Goal: Task Accomplishment & Management: Manage account settings

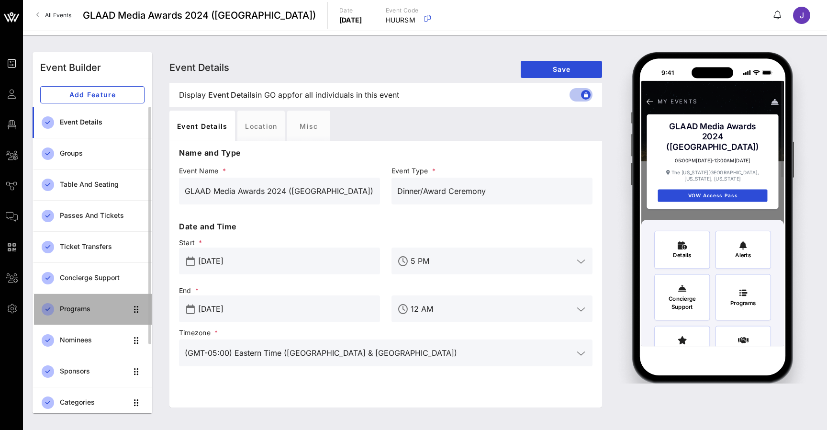
click at [102, 321] on link "Programs" at bounding box center [93, 309] width 120 height 31
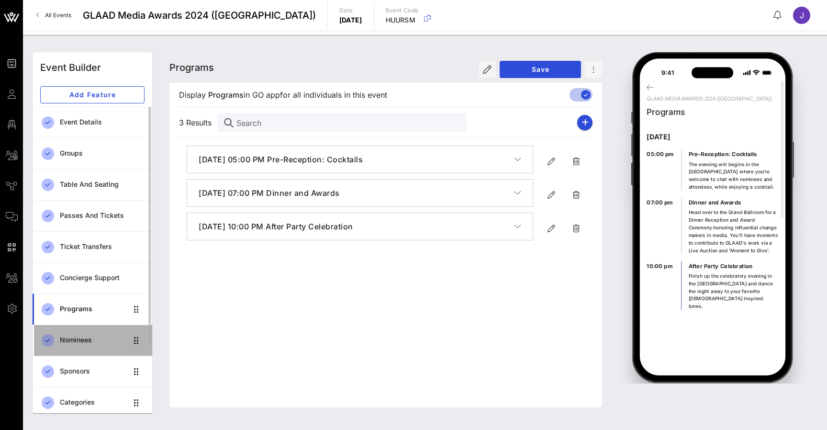
click at [86, 333] on div "Nominees" at bounding box center [94, 340] width 68 height 20
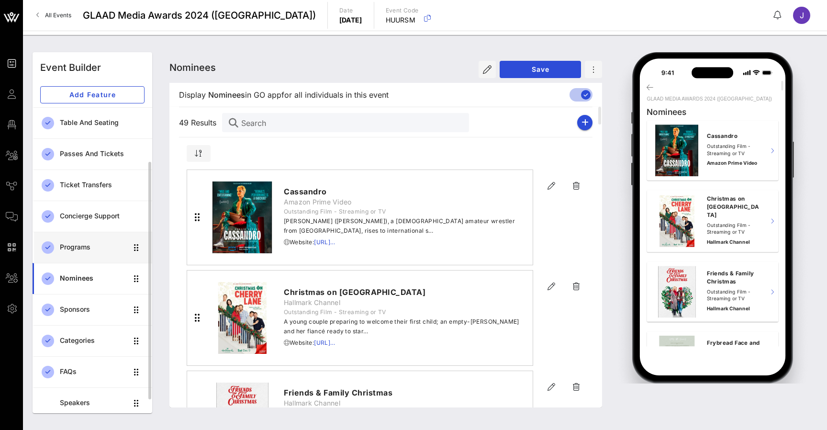
scroll to position [68, 0]
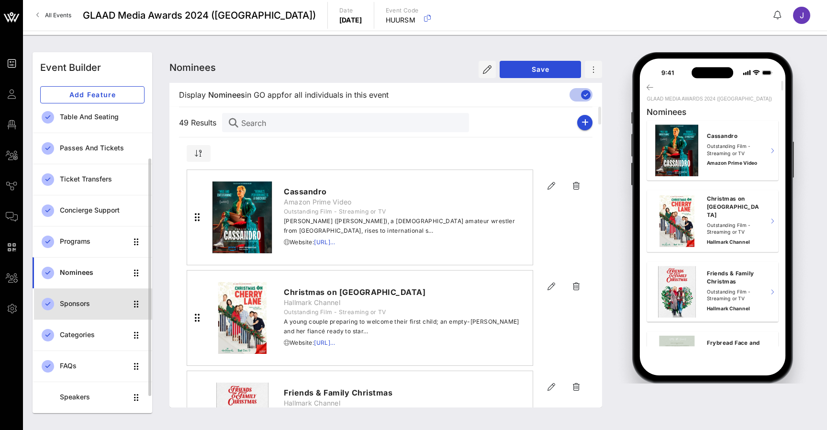
click at [86, 305] on div "Sponsors" at bounding box center [94, 304] width 68 height 8
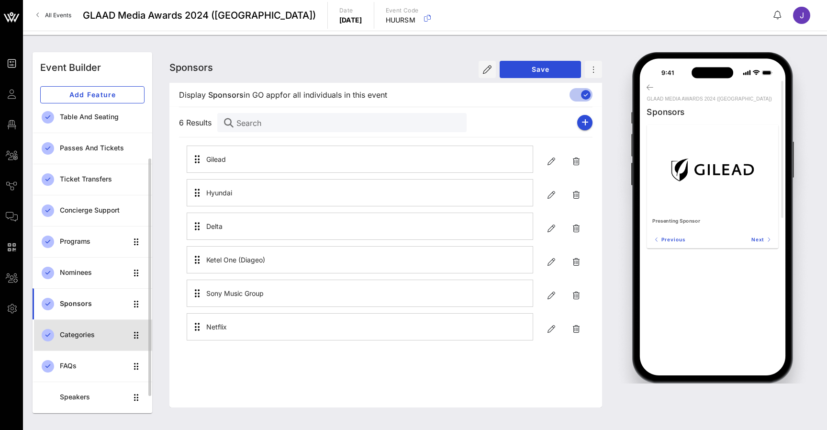
click at [85, 339] on div "Categories" at bounding box center [94, 335] width 68 height 8
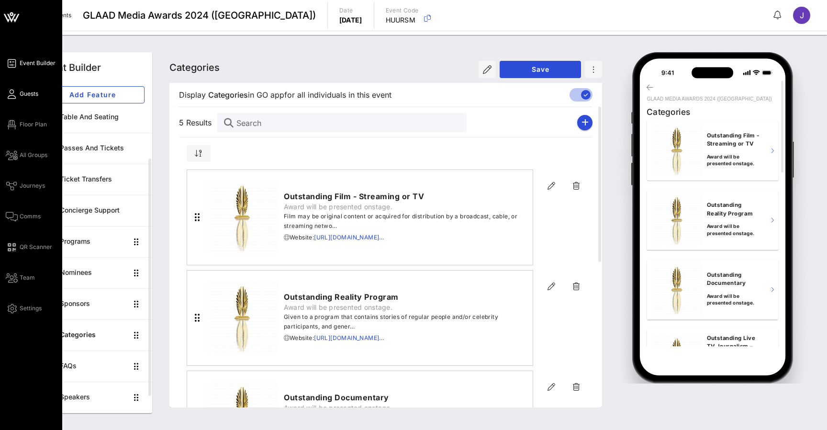
click at [13, 93] on icon at bounding box center [12, 93] width 12 height 1
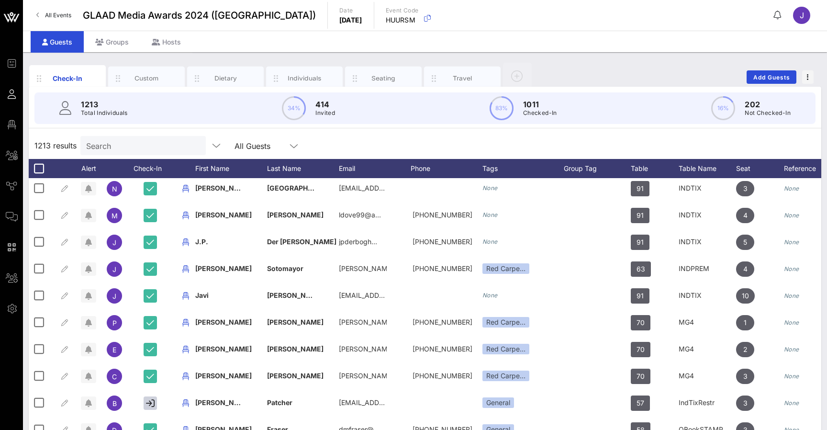
scroll to position [86, 0]
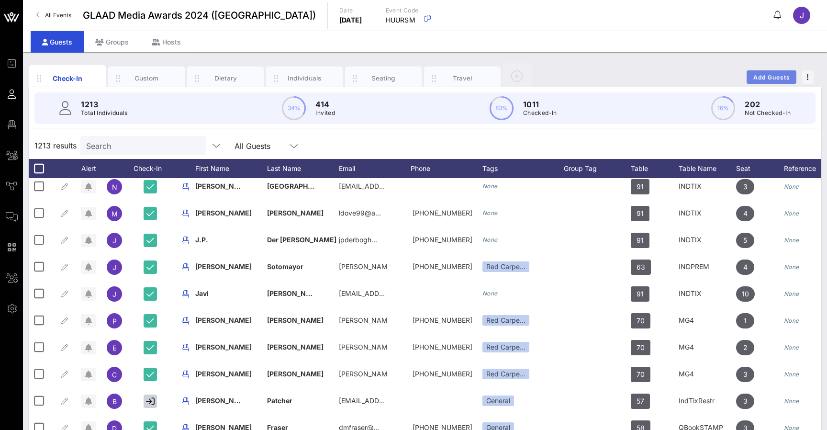
click at [776, 78] on span "Add Guests" at bounding box center [772, 77] width 38 height 7
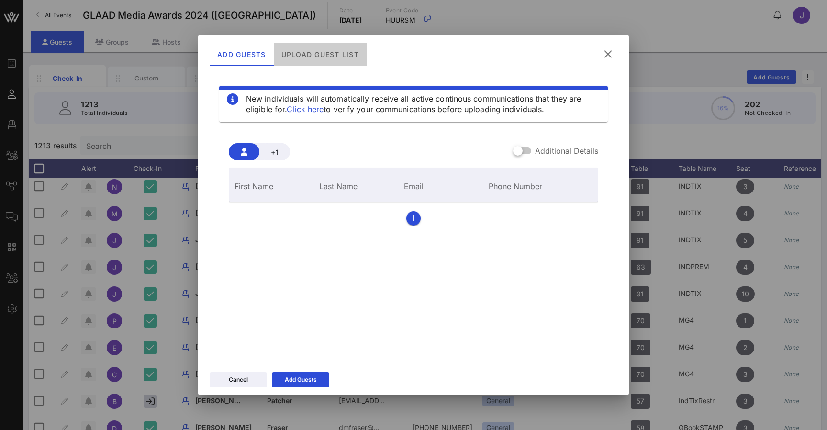
click at [318, 57] on div "Upload Guest List" at bounding box center [320, 54] width 93 height 23
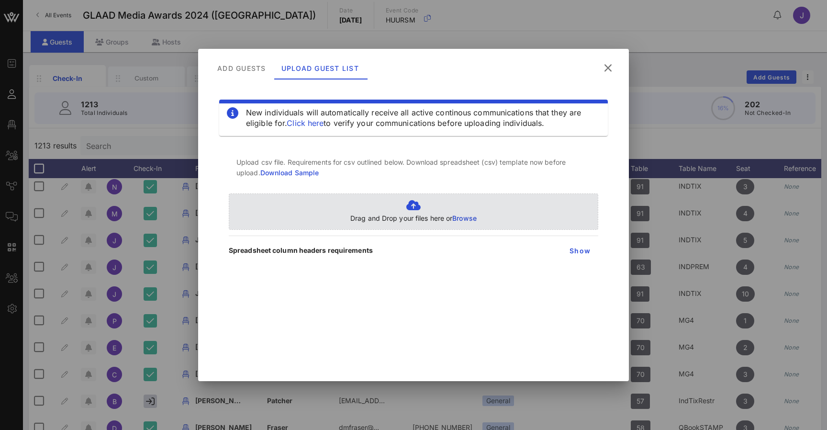
click at [463, 210] on icon at bounding box center [413, 205] width 126 height 11
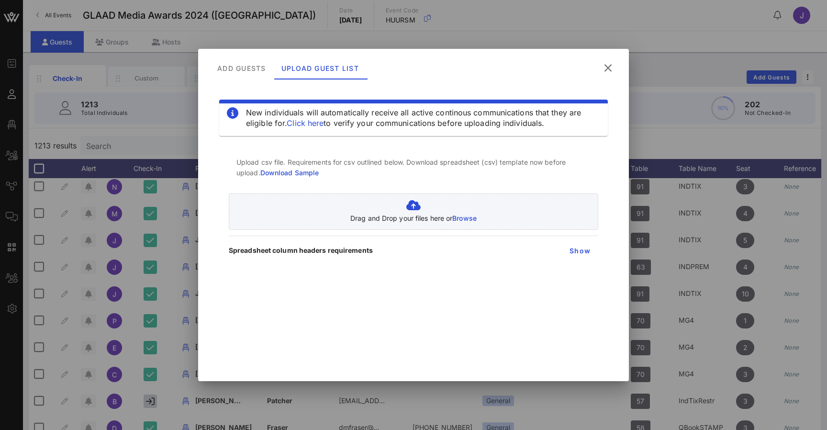
click at [609, 61] on button at bounding box center [608, 67] width 19 height 17
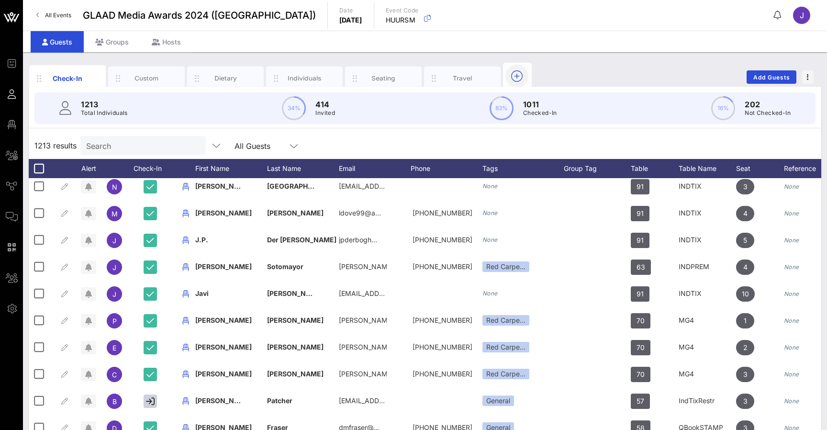
click at [519, 74] on icon "button" at bounding box center [516, 75] width 11 height 11
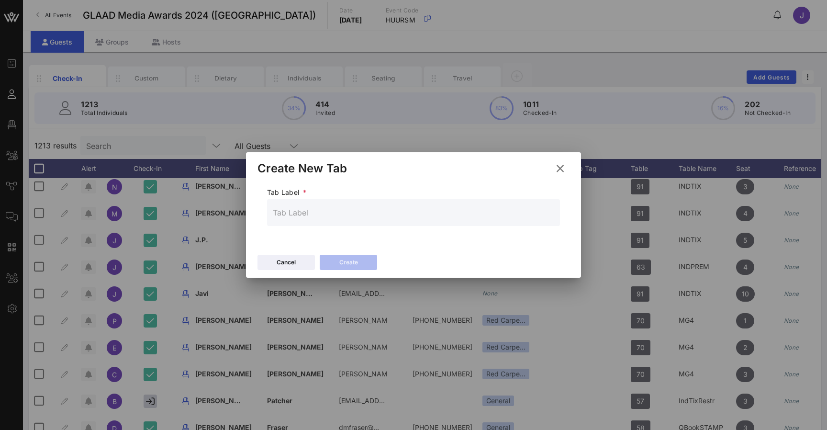
click at [300, 207] on input "text" at bounding box center [414, 212] width 282 height 15
type input "Transport"
click at [559, 167] on icon at bounding box center [560, 168] width 17 height 17
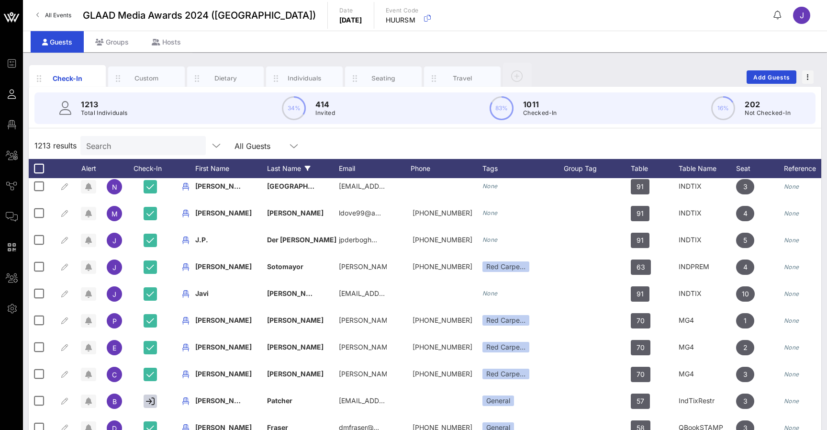
click at [277, 166] on div "Last Name" at bounding box center [303, 168] width 72 height 19
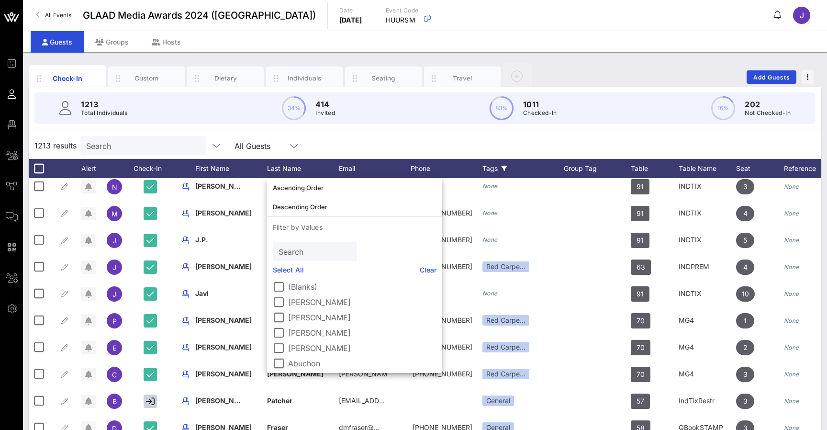
click at [489, 174] on div "Tags" at bounding box center [523, 168] width 81 height 19
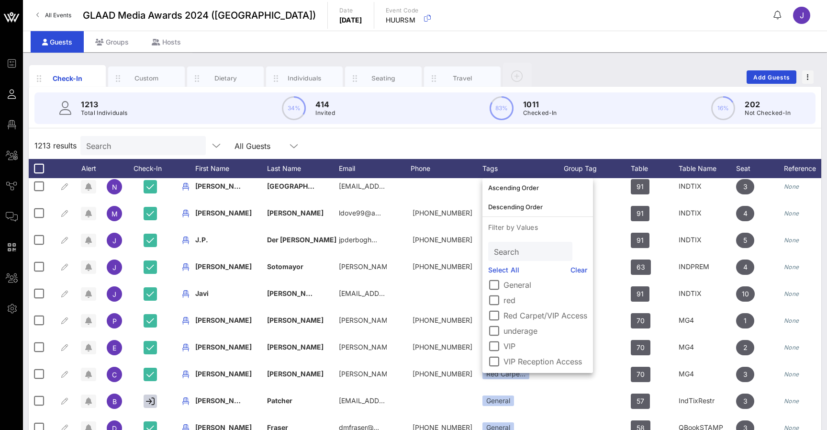
scroll to position [33, 0]
click at [528, 316] on label "Red Carpet/VIP Access" at bounding box center [546, 316] width 84 height 10
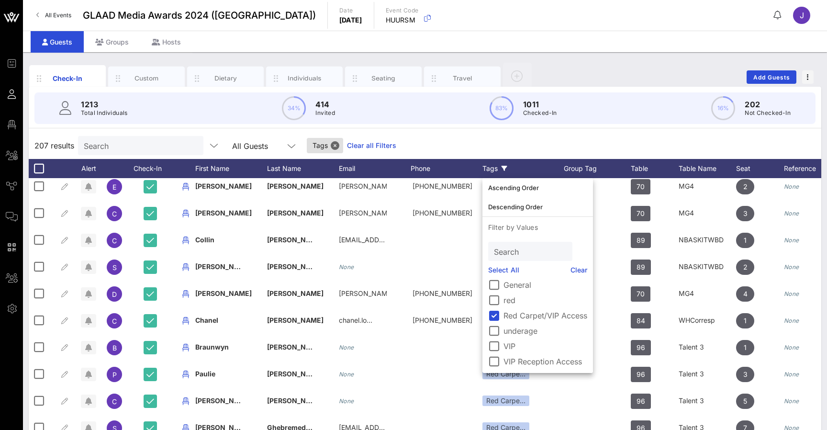
click at [539, 136] on div "207 results Search All Guests Tags Clear all Filters" at bounding box center [425, 145] width 793 height 27
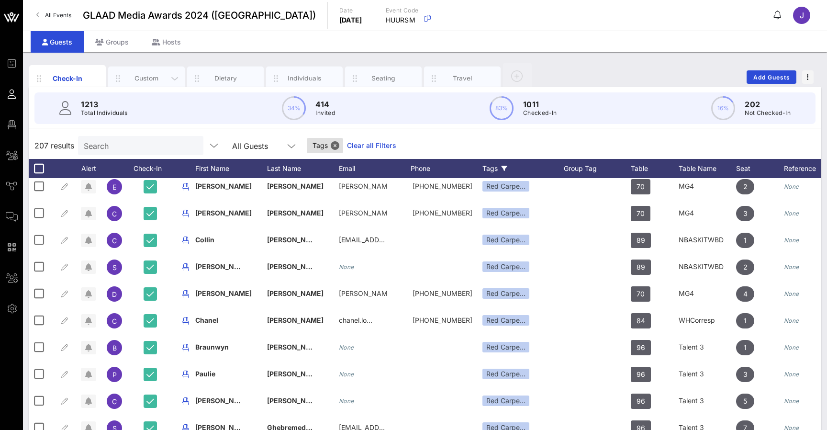
click at [150, 80] on div "Custom" at bounding box center [146, 78] width 43 height 9
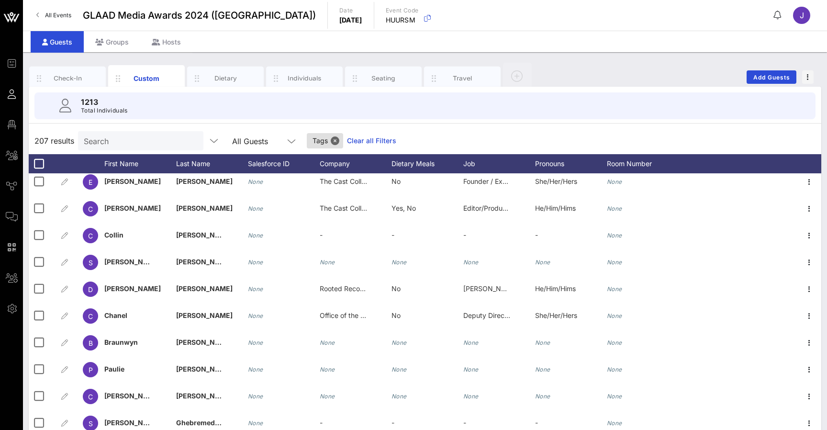
click at [407, 166] on div "Dietary Meals" at bounding box center [428, 163] width 72 height 19
click at [440, 163] on icon at bounding box center [442, 164] width 6 height 6
click at [443, 163] on icon at bounding box center [442, 164] width 6 height 6
click at [418, 160] on div "Dietary Meals" at bounding box center [428, 163] width 72 height 19
click at [443, 163] on icon at bounding box center [442, 164] width 6 height 6
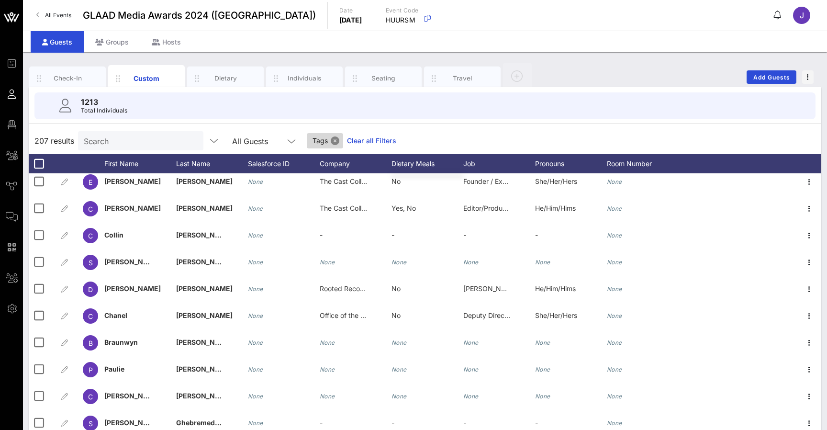
click at [335, 142] on button "Close" at bounding box center [335, 140] width 9 height 9
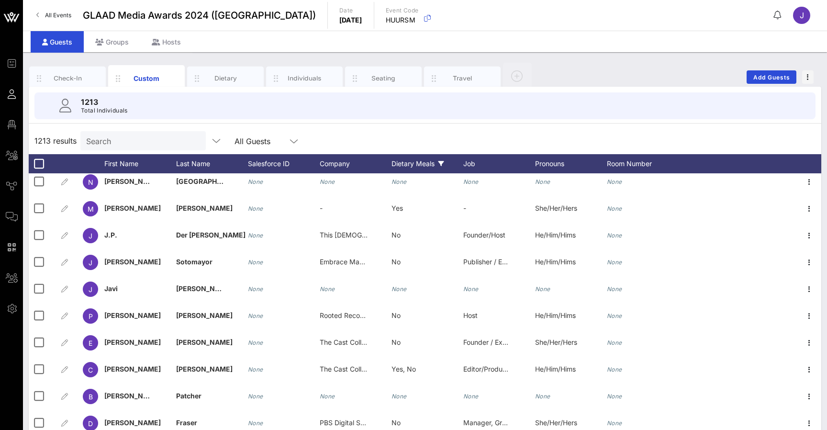
click at [401, 162] on div "Dietary Meals" at bounding box center [428, 163] width 72 height 19
click at [444, 163] on icon at bounding box center [442, 164] width 6 height 6
click at [113, 43] on div "Groups" at bounding box center [112, 42] width 56 height 22
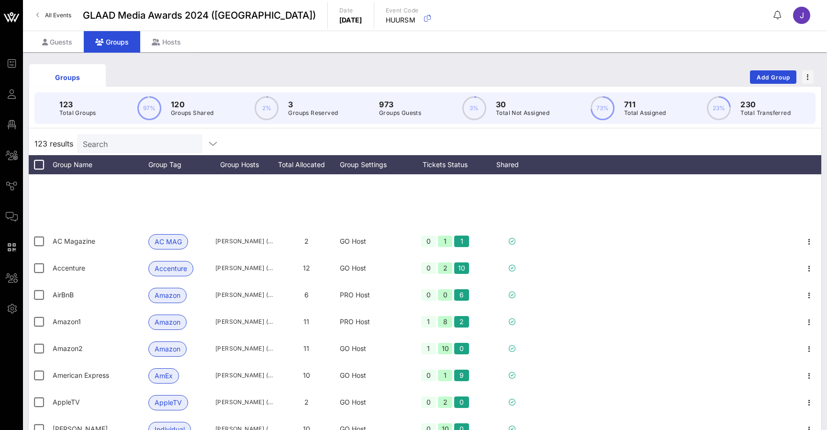
scroll to position [98, 0]
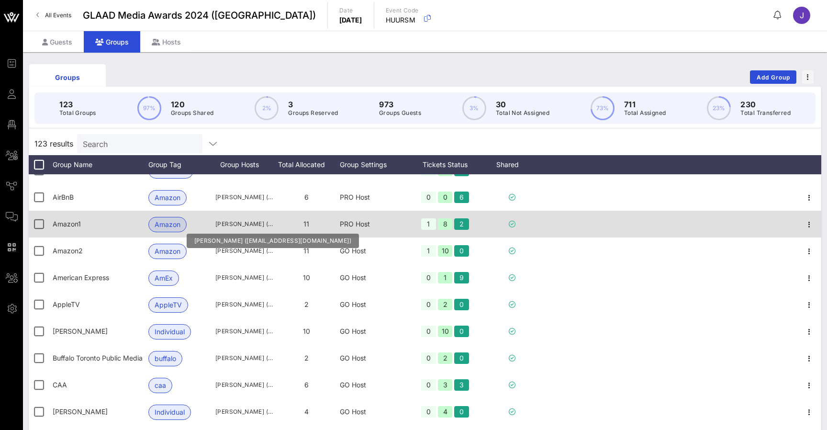
click at [222, 220] on span "Rikkel Bravo (rikkel@amazon.com)" at bounding box center [243, 224] width 57 height 10
click at [174, 222] on span "Amazon" at bounding box center [168, 224] width 26 height 14
click at [811, 222] on icon "button" at bounding box center [809, 224] width 11 height 11
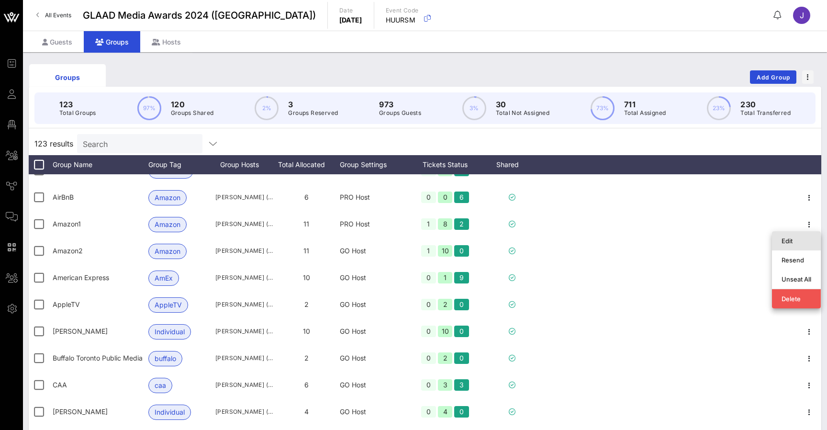
click at [800, 244] on div "Edit" at bounding box center [797, 241] width 30 height 8
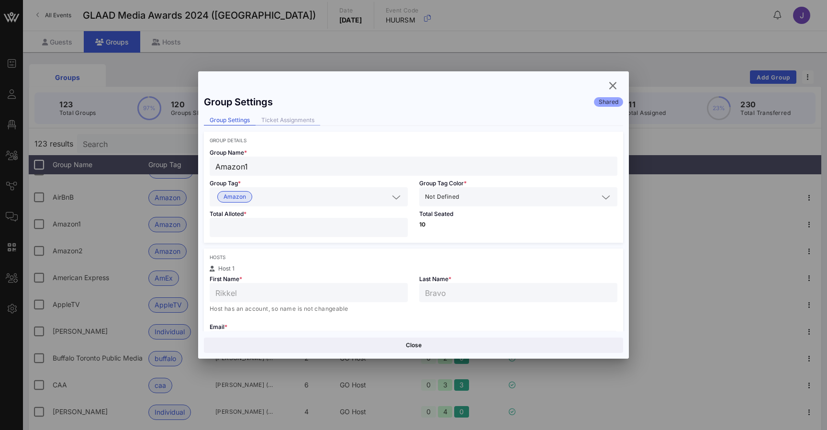
click at [295, 118] on div "Ticket Assignments" at bounding box center [288, 120] width 65 height 10
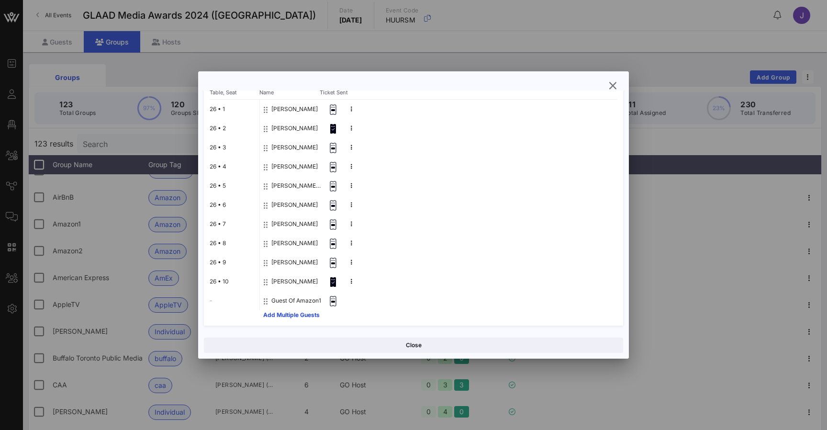
scroll to position [120, 0]
click at [618, 88] on icon "button" at bounding box center [612, 85] width 11 height 11
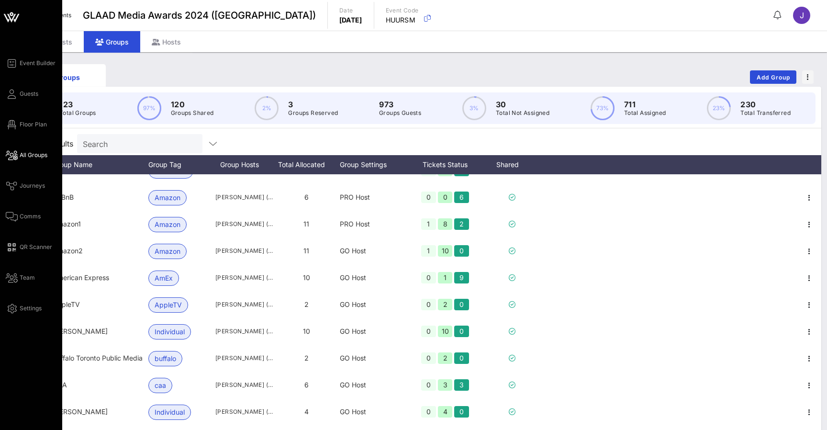
click at [12, 155] on icon at bounding box center [12, 155] width 12 height 1
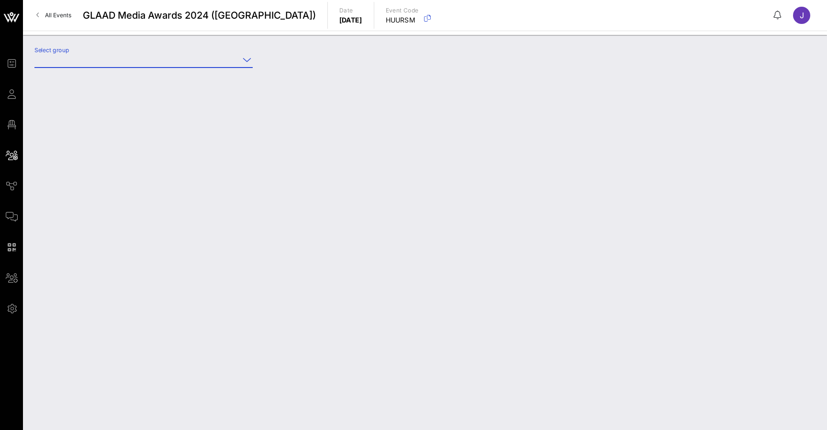
click at [137, 59] on input "Select group" at bounding box center [136, 59] width 205 height 15
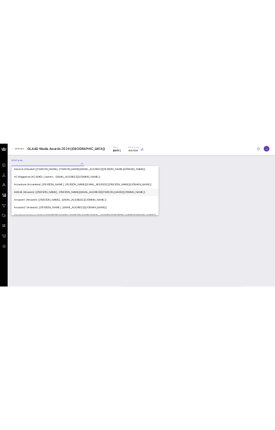
scroll to position [33, 0]
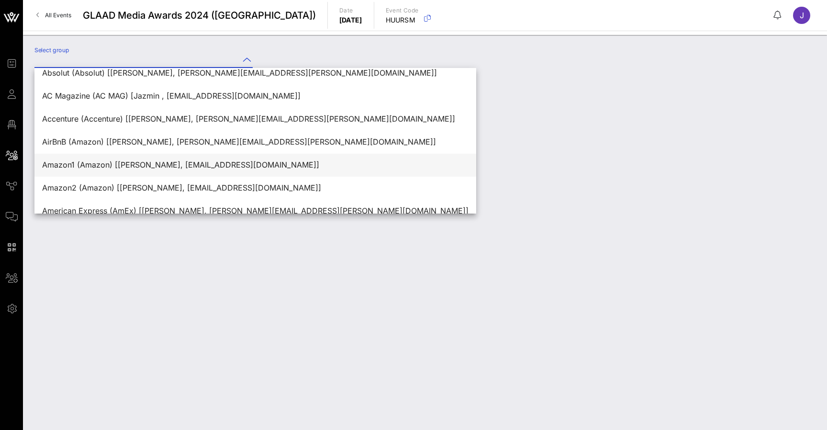
click at [107, 169] on div "Amazon1 (Amazon) [Rikkel Bravo, rikkel@amazon.com]" at bounding box center [255, 164] width 427 height 9
type input "Amazon1 (Amazon) [Rikkel Bravo, rikkel@amazon.com]"
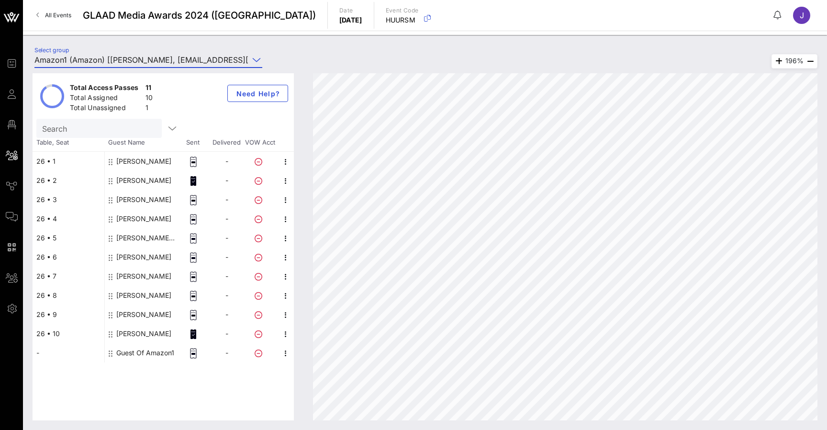
click at [124, 185] on div "Zach Libal" at bounding box center [143, 180] width 55 height 19
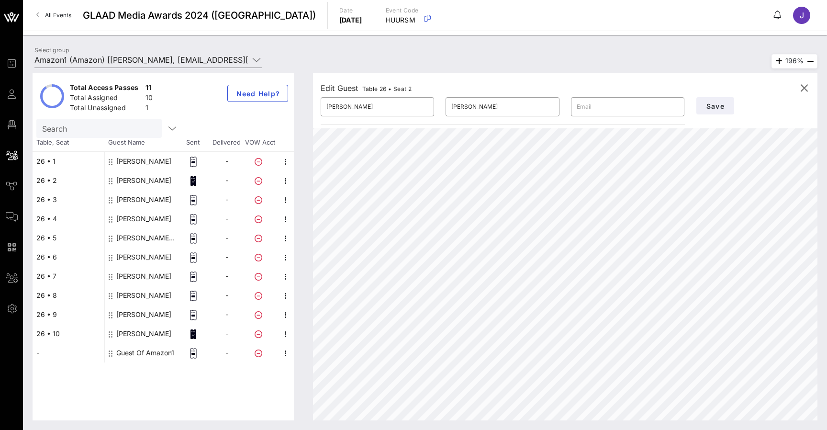
click at [130, 204] on div "Matthew Lopez" at bounding box center [143, 199] width 55 height 19
type input "Matthew"
type input "Lopez"
click at [132, 221] on div "Uma Thurman" at bounding box center [143, 218] width 55 height 19
type input "Uma"
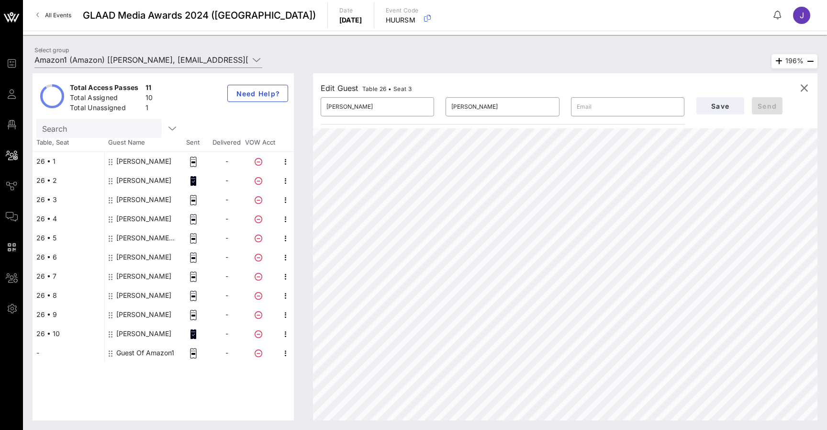
type input "Thurman"
click at [134, 240] on div "Taylor Zakhar Perez" at bounding box center [146, 237] width 60 height 19
type input "Taylor"
type input "Zakhar Perez"
click at [134, 248] on div "Aneesh Sheth" at bounding box center [143, 257] width 55 height 19
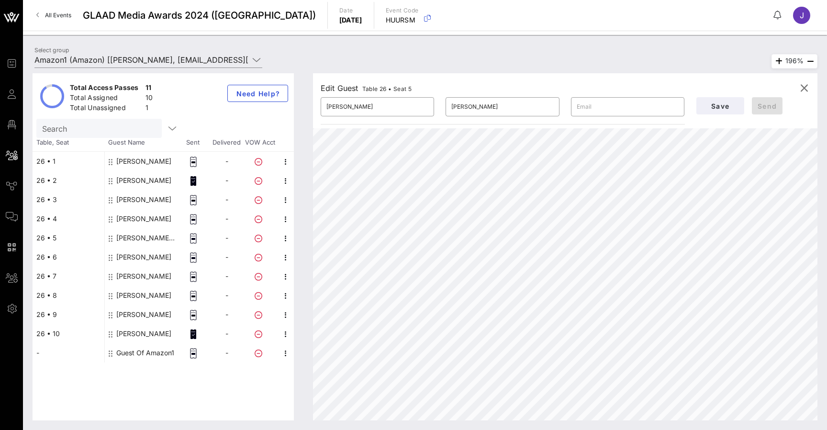
type input "Aneesh"
type input "Sheth"
click at [136, 271] on div "Michael McGrath" at bounding box center [143, 276] width 55 height 19
type input "Michael"
type input "McGrath"
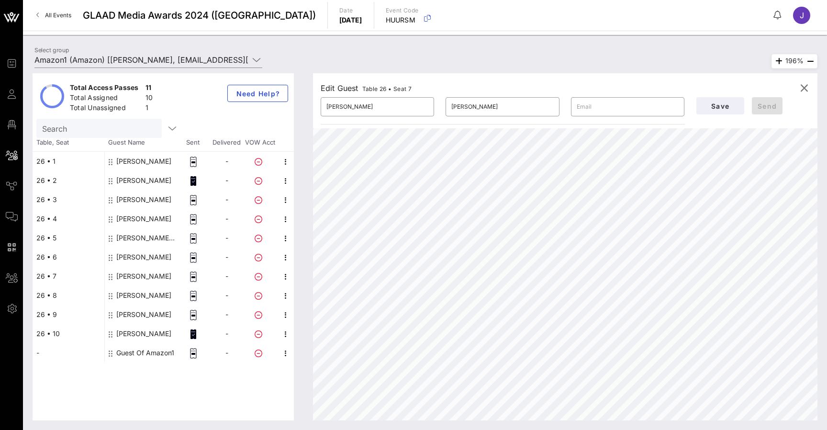
click at [136, 286] on div "Ella Robinson" at bounding box center [143, 295] width 55 height 19
type input "Ella"
type input "Robinson"
click at [156, 246] on div "Taylor Zakhar Perez" at bounding box center [146, 237] width 60 height 19
type input "Taylor"
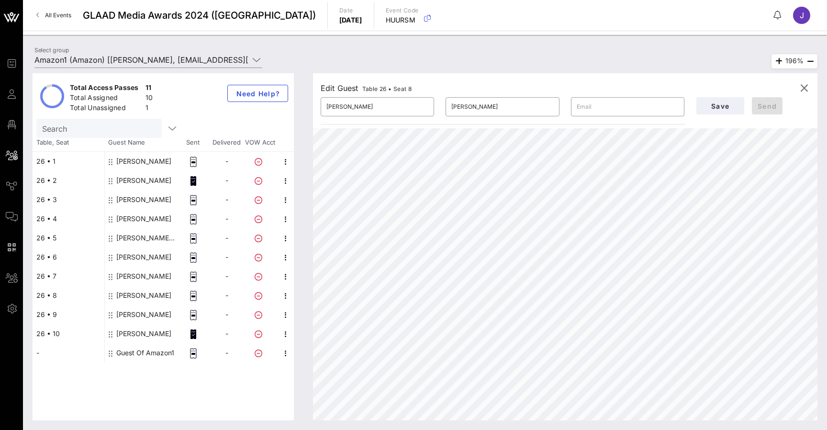
type input "Zakhar Perez"
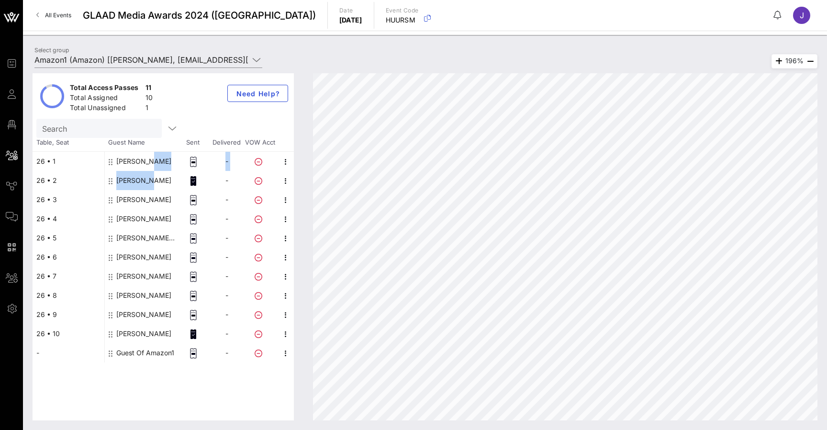
drag, startPoint x: 112, startPoint y: 161, endPoint x: 107, endPoint y: 187, distance: 26.3
click at [107, 187] on div "Rachel Hilson - Zach Libal - Matthew Lopez - Uma Thurman - Taylor Zakhar Perez …" at bounding box center [199, 257] width 190 height 211
click at [104, 160] on div "26 • 1 26 • 2 26 • 3 26 • 4 26 • 5 26 • 6 26 • 7 26 • 8 26 • 9 26 • 10 - Rachel…" at bounding box center [163, 257] width 261 height 211
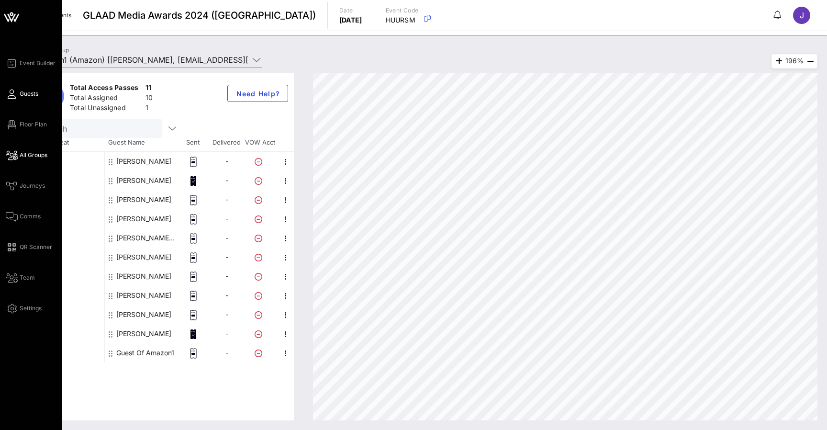
click at [12, 95] on icon at bounding box center [12, 93] width 12 height 1
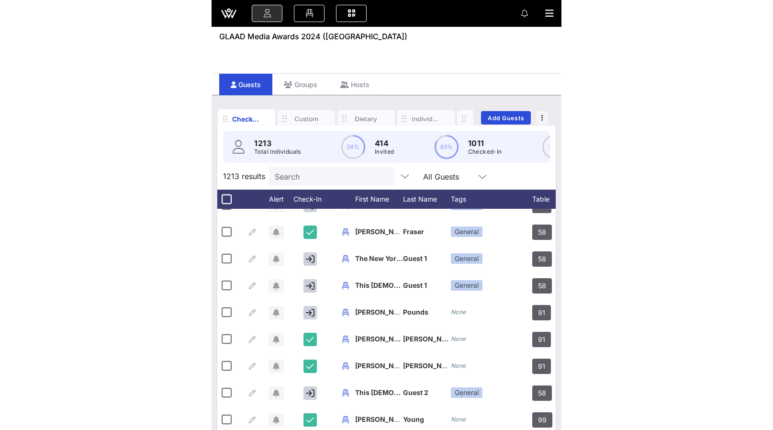
scroll to position [497, 1]
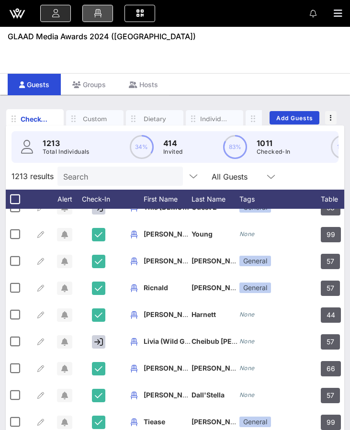
click at [101, 13] on icon at bounding box center [97, 13] width 11 height 1
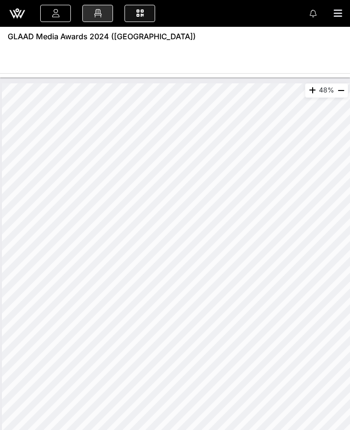
click at [131, 13] on link at bounding box center [139, 13] width 31 height 17
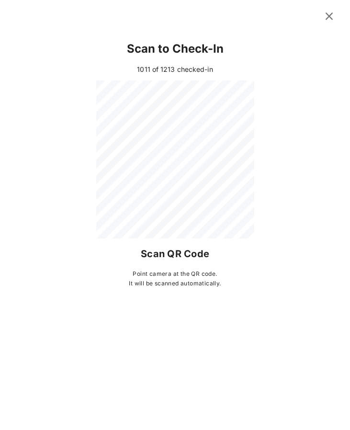
click at [333, 16] on icon at bounding box center [329, 16] width 17 height 16
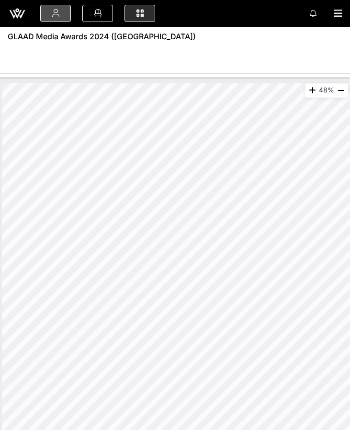
click at [55, 14] on icon at bounding box center [55, 13] width 11 height 1
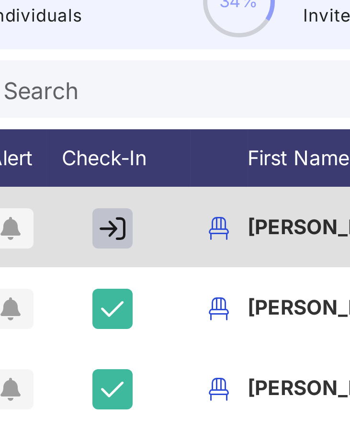
click at [95, 218] on icon "button" at bounding box center [99, 222] width 9 height 9
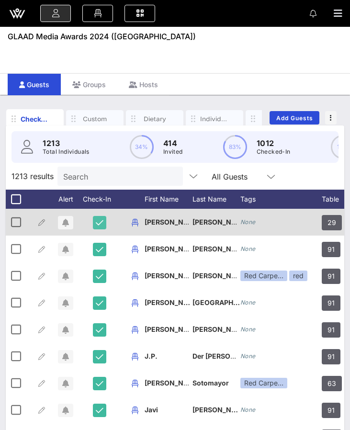
click at [99, 223] on icon "button" at bounding box center [100, 222] width 8 height 9
click at [99, 223] on icon "button" at bounding box center [99, 222] width 9 height 9
click at [99, 223] on icon "button" at bounding box center [100, 222] width 8 height 9
click at [66, 224] on icon "button" at bounding box center [65, 223] width 7 height 8
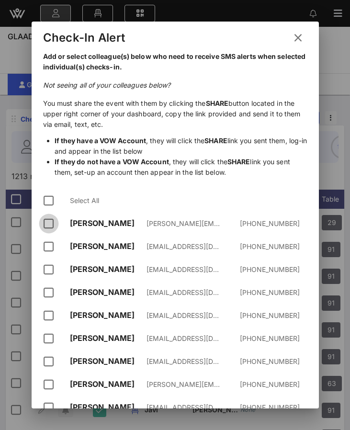
click at [50, 225] on div at bounding box center [49, 223] width 16 height 16
click at [50, 244] on div at bounding box center [49, 246] width 16 height 16
click at [51, 264] on div at bounding box center [49, 269] width 16 height 16
click at [51, 282] on div "Crystal Butler cbutler@glaad.org +19178474554" at bounding box center [175, 292] width 264 height 23
click at [50, 292] on div at bounding box center [49, 292] width 16 height 16
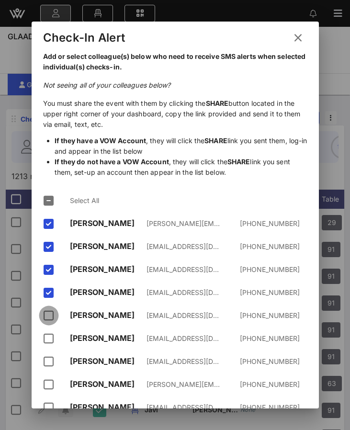
click at [50, 311] on div at bounding box center [49, 315] width 16 height 16
click at [300, 34] on icon at bounding box center [298, 38] width 14 height 13
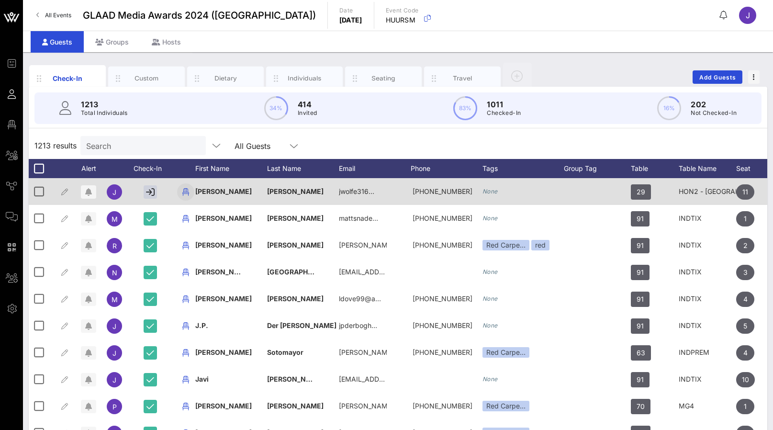
click at [188, 188] on icon "button" at bounding box center [185, 191] width 11 height 11
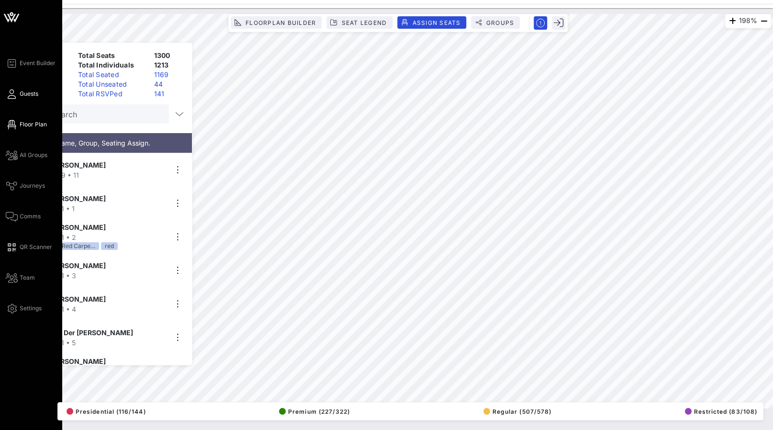
click at [20, 99] on link "Guests" at bounding box center [22, 93] width 33 height 11
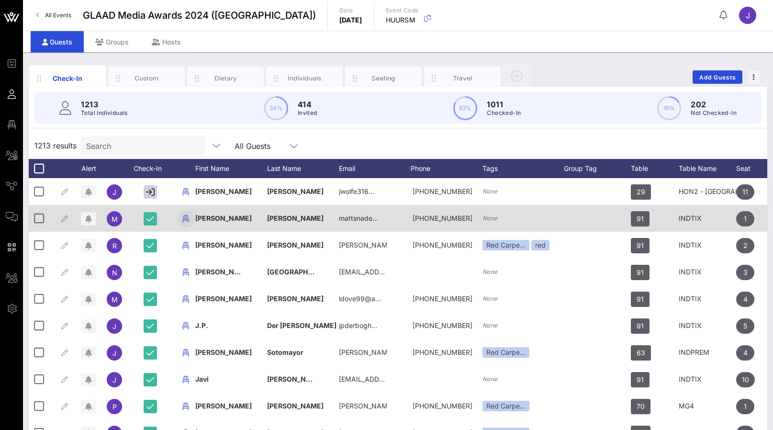
click at [187, 215] on icon "button" at bounding box center [185, 218] width 11 height 11
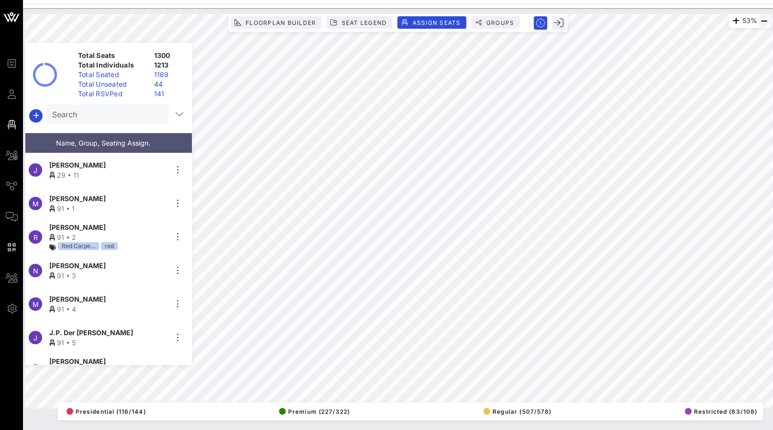
click at [765, 23] on icon "button" at bounding box center [763, 20] width 11 height 11
click at [145, 111] on input "Search" at bounding box center [106, 114] width 109 height 12
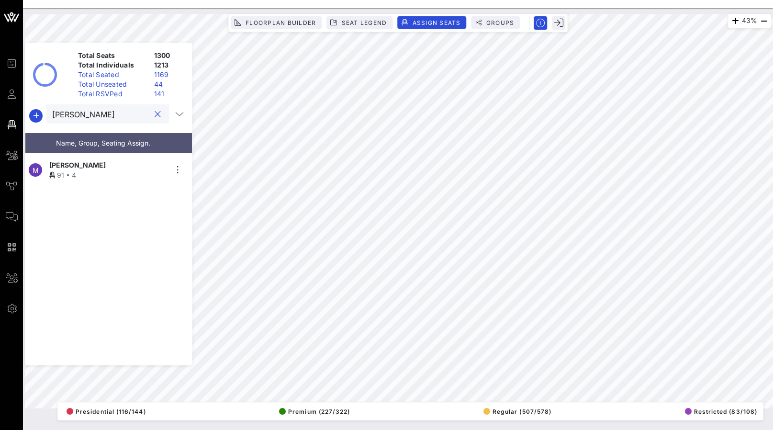
type input "marlen"
click at [107, 163] on div "Marlene Graham" at bounding box center [108, 165] width 118 height 10
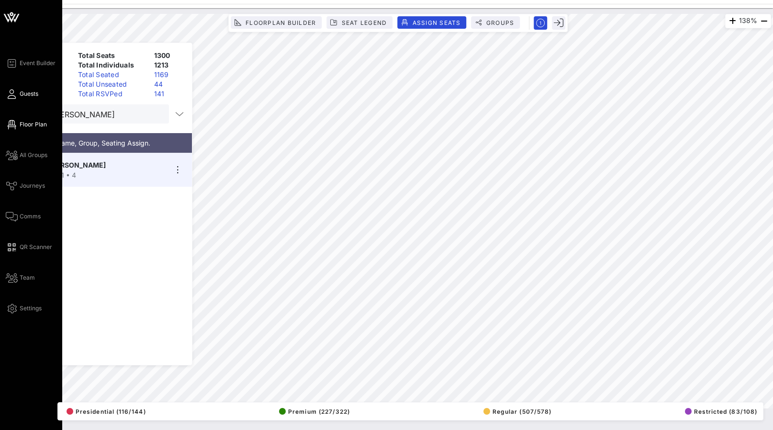
click at [22, 94] on span "Guests" at bounding box center [29, 94] width 19 height 9
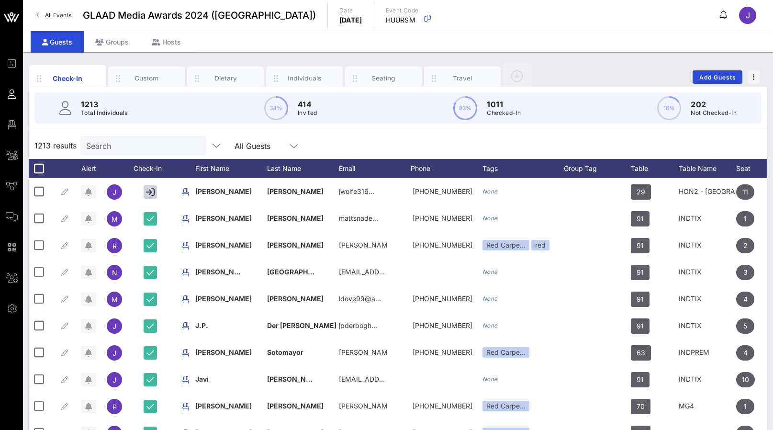
click at [725, 15] on icon at bounding box center [724, 15] width 8 height 0
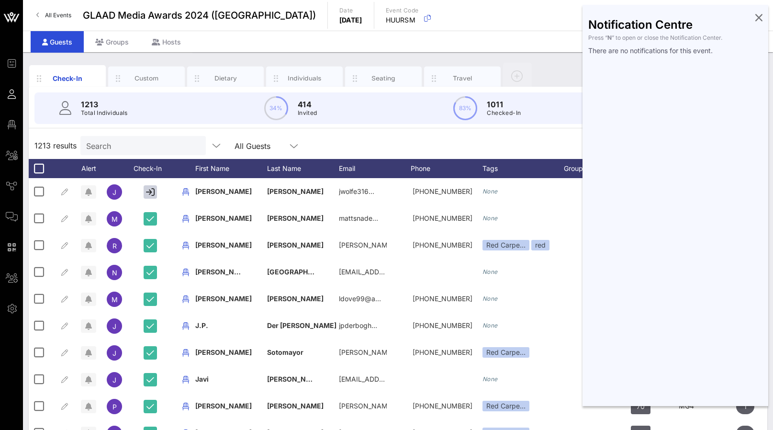
click at [759, 18] on icon at bounding box center [759, 17] width 7 height 2
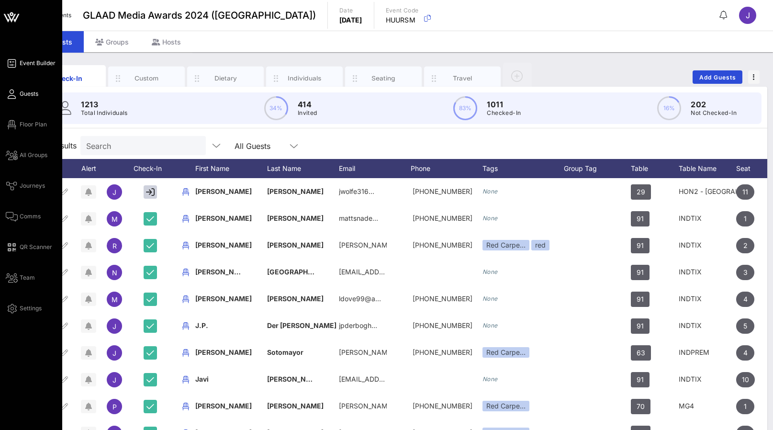
click at [17, 63] on icon at bounding box center [12, 63] width 12 height 1
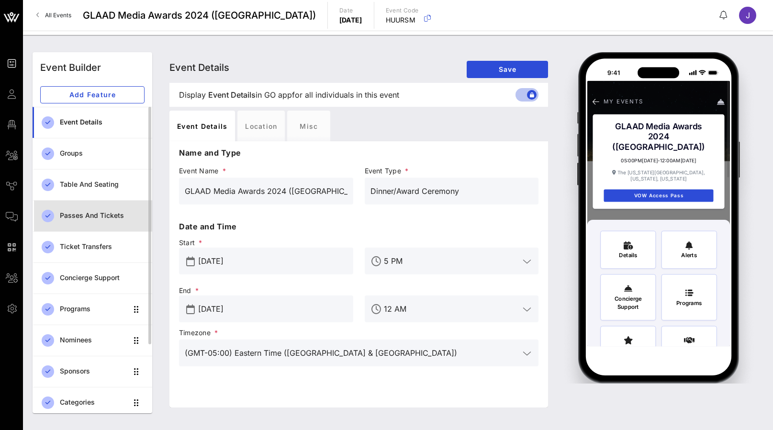
click at [82, 223] on div "Passes and Tickets" at bounding box center [102, 216] width 85 height 20
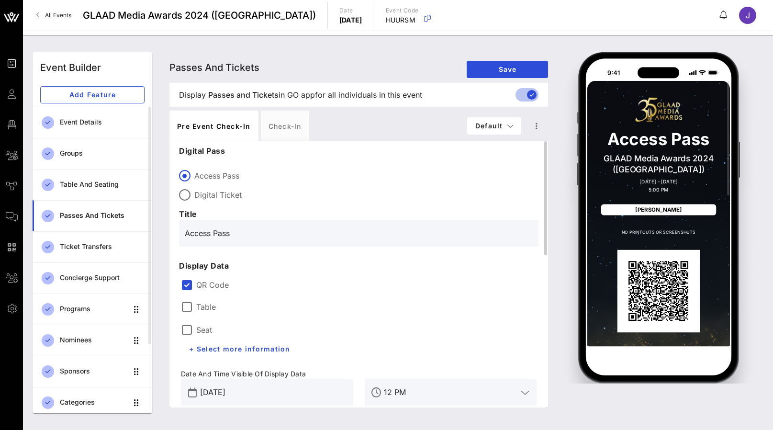
click at [206, 305] on label "Table" at bounding box center [206, 307] width 20 height 10
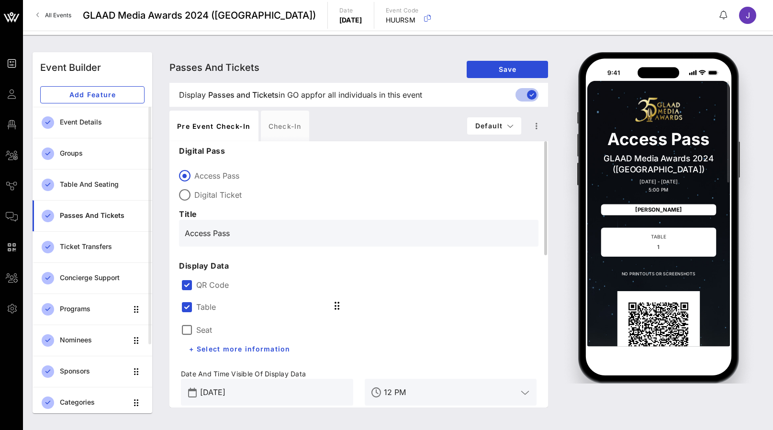
click at [203, 326] on label "Seat" at bounding box center [204, 330] width 16 height 10
click at [208, 287] on label "QR Code" at bounding box center [366, 285] width 340 height 10
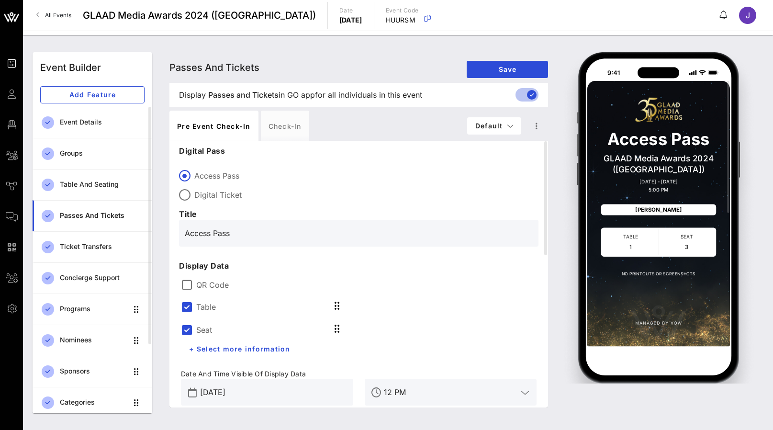
click at [207, 308] on label "Table" at bounding box center [206, 307] width 20 height 10
click at [202, 331] on label "Table" at bounding box center [206, 330] width 20 height 10
click at [196, 307] on label "Seat" at bounding box center [204, 307] width 16 height 10
click at [187, 307] on div at bounding box center [187, 307] width 16 height 16
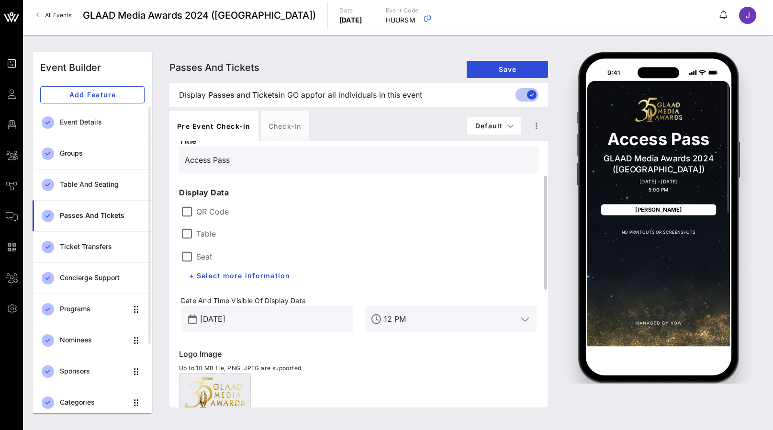
scroll to position [76, 0]
click at [201, 207] on label "QR Code" at bounding box center [366, 209] width 340 height 10
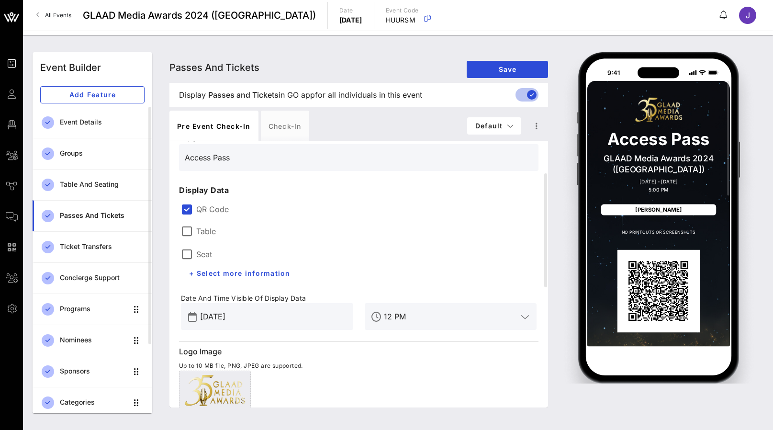
click at [197, 231] on label "Table" at bounding box center [206, 231] width 20 height 10
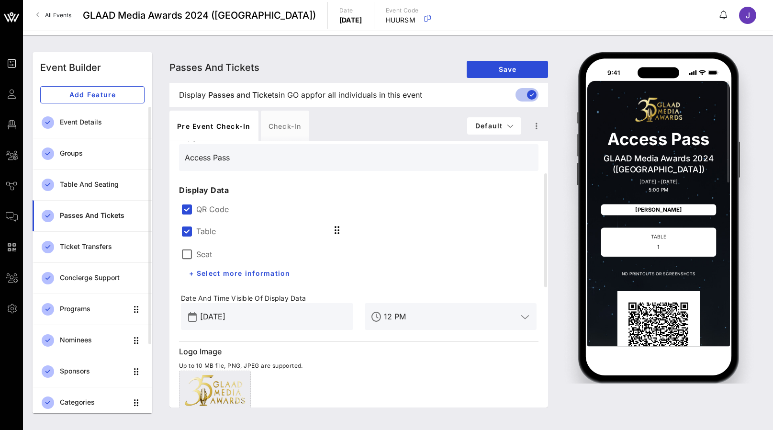
click at [197, 231] on label "Table" at bounding box center [206, 231] width 20 height 10
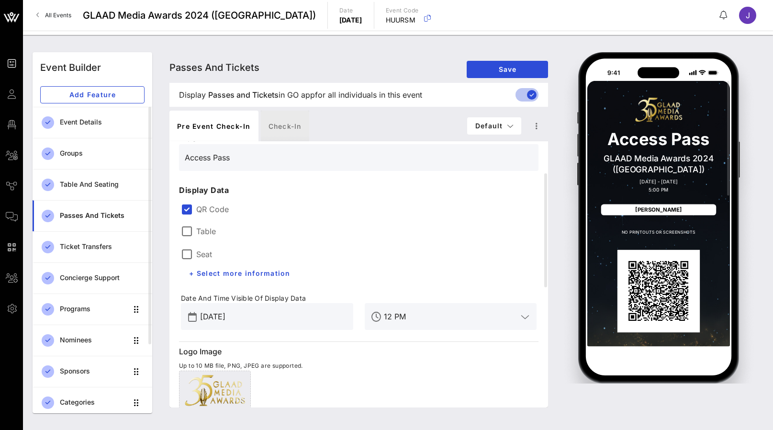
click at [285, 127] on div "Check-in" at bounding box center [285, 126] width 48 height 31
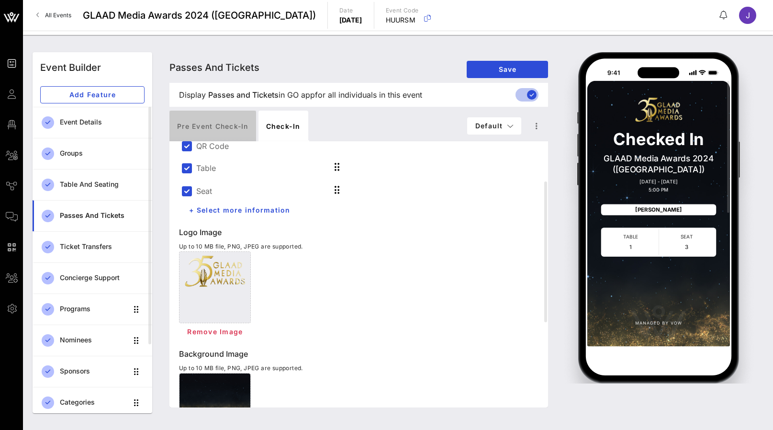
click at [218, 134] on div "Pre Event Check-in" at bounding box center [212, 126] width 87 height 31
type input "Access Pass"
type input "#2D23D7"
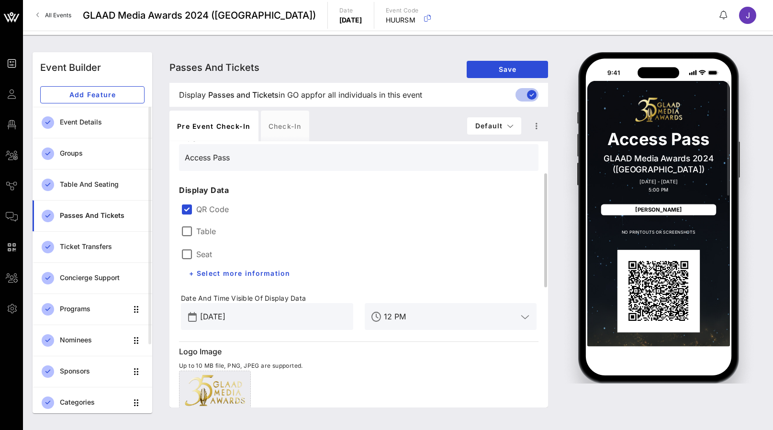
click at [232, 155] on input "Access Pass" at bounding box center [359, 157] width 348 height 15
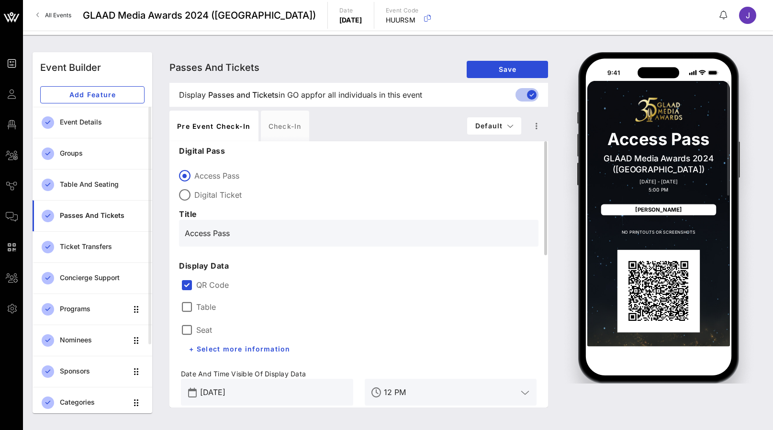
scroll to position [0, 0]
click at [187, 192] on div at bounding box center [185, 195] width 16 height 16
type input "Digital Ticket"
click at [287, 126] on div "Check-in" at bounding box center [285, 126] width 48 height 31
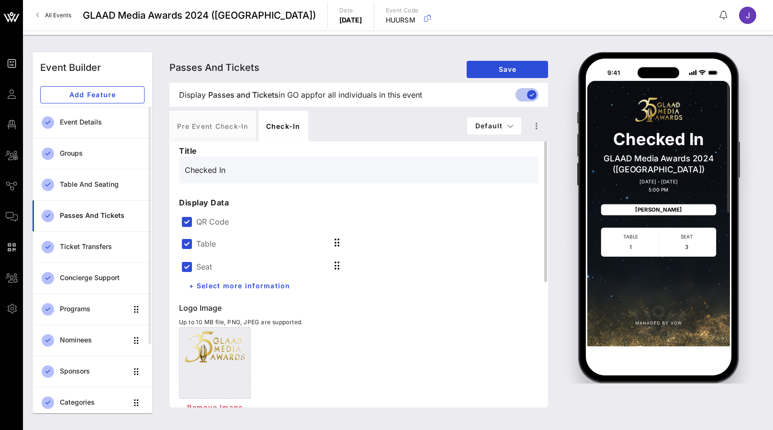
click at [429, 220] on label "QR Code" at bounding box center [366, 222] width 340 height 10
drag, startPoint x: 242, startPoint y: 170, endPoint x: 151, endPoint y: 165, distance: 91.6
click at [151, 165] on div "Event Builder Add Feature Event Details Groups Table and Seating Passes and Tic…" at bounding box center [398, 232] width 743 height 373
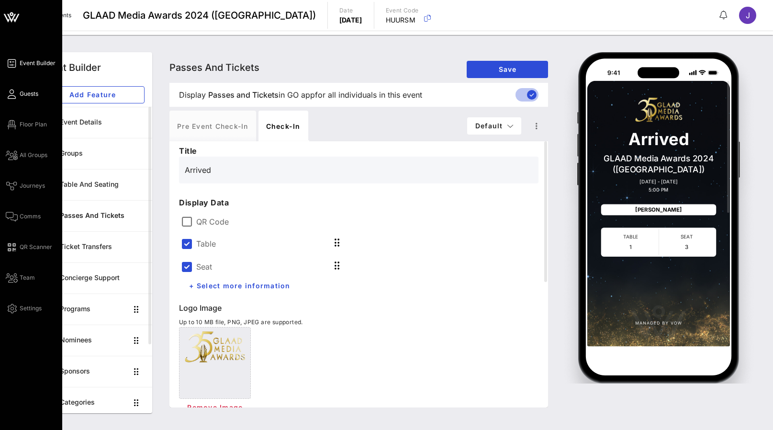
type input "Arrived"
click at [16, 93] on icon at bounding box center [12, 93] width 12 height 1
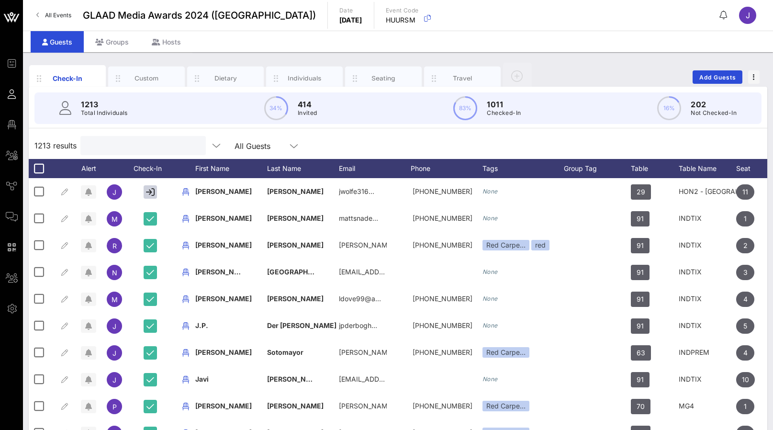
click at [120, 145] on input "text" at bounding box center [142, 145] width 112 height 12
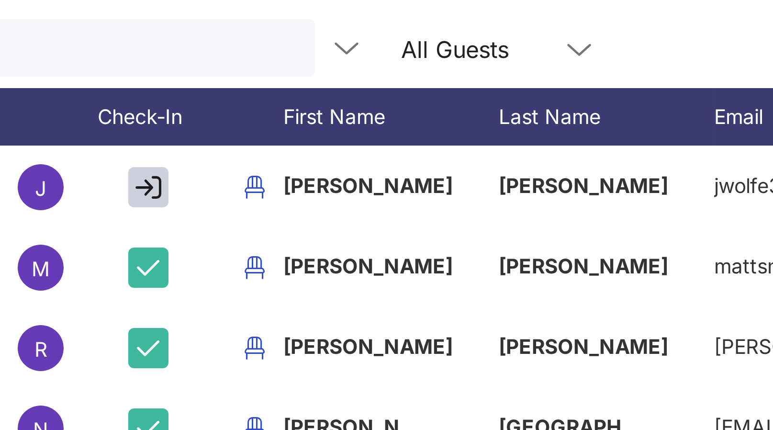
scroll to position [7, 0]
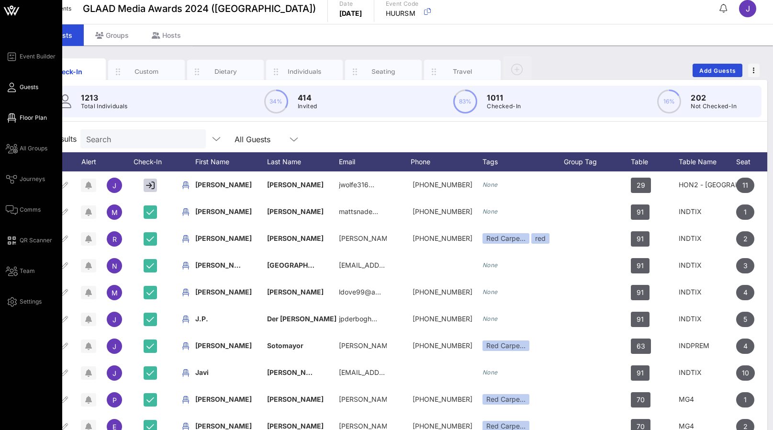
click at [17, 115] on link "Floor Plan" at bounding box center [26, 117] width 41 height 11
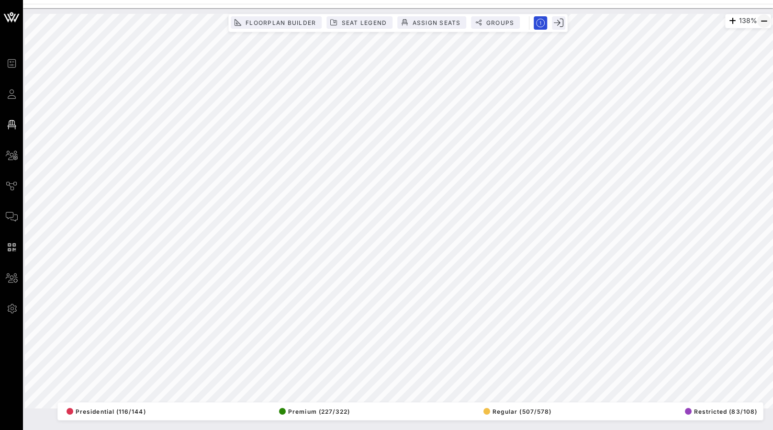
click at [762, 22] on icon "button" at bounding box center [763, 20] width 11 height 11
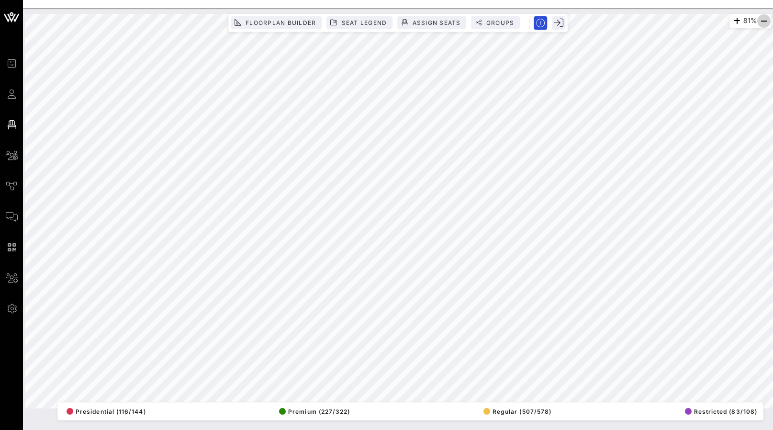
click at [762, 22] on icon "button" at bounding box center [763, 20] width 11 height 11
click at [765, 25] on icon "button" at bounding box center [763, 20] width 11 height 11
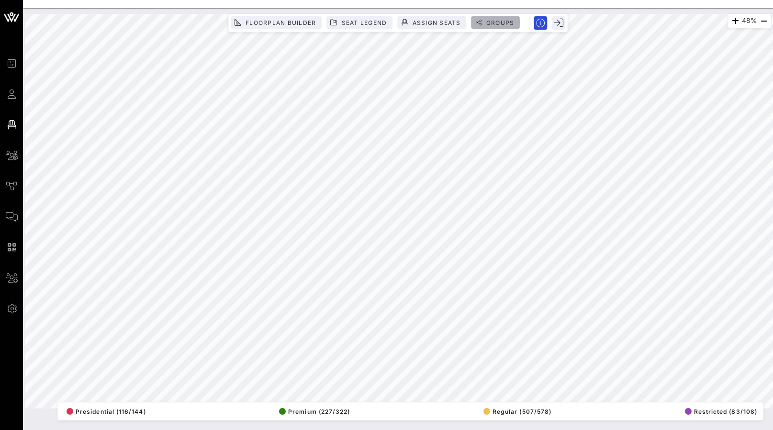
click at [502, 23] on span "Groups" at bounding box center [500, 22] width 29 height 7
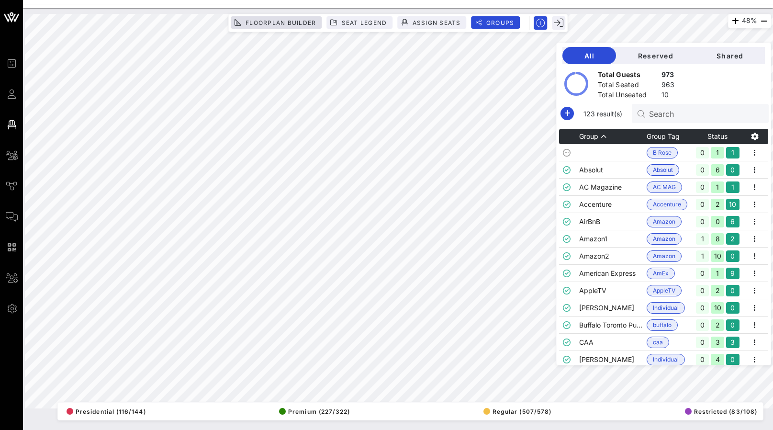
click at [245, 19] on span "Floorplan Builder" at bounding box center [277, 22] width 80 height 7
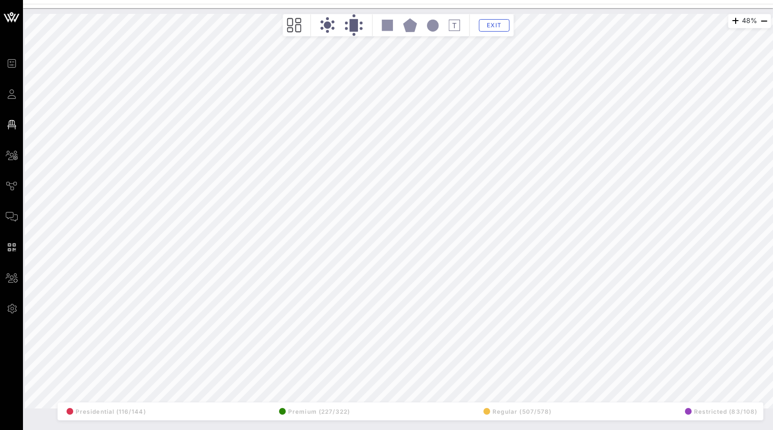
click at [333, 24] on icon at bounding box center [327, 25] width 15 height 16
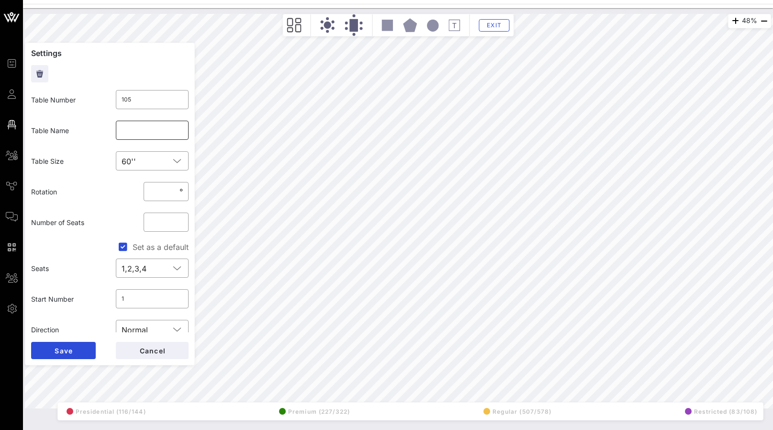
click at [133, 129] on input "text" at bounding box center [153, 130] width 62 height 15
type input "Mae"
click at [60, 354] on span "Save" at bounding box center [63, 351] width 19 height 8
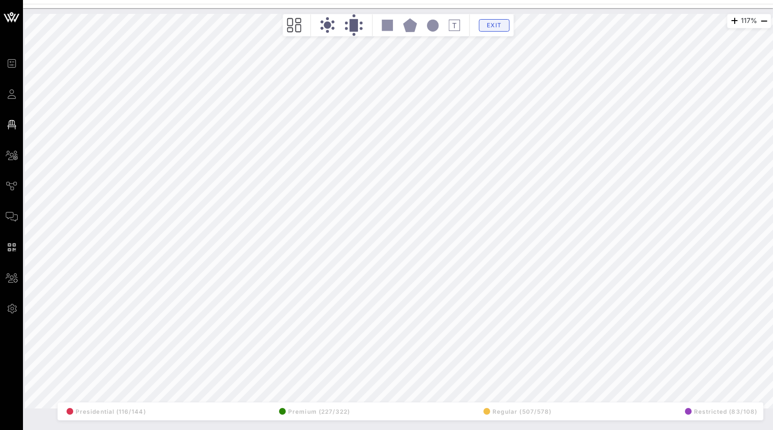
click at [489, 23] on span "Exit" at bounding box center [494, 25] width 18 height 7
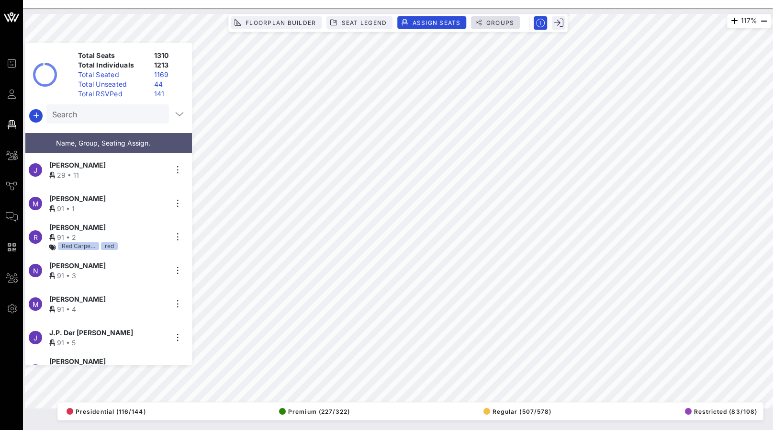
click at [498, 23] on span "Groups" at bounding box center [500, 22] width 29 height 7
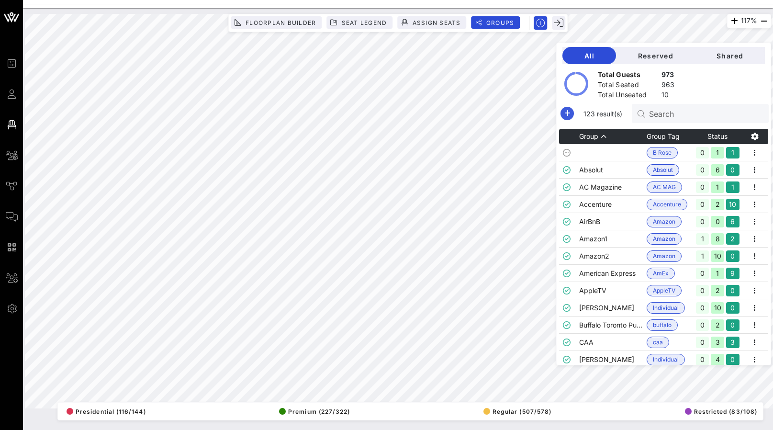
click at [567, 111] on icon "button" at bounding box center [567, 113] width 11 height 11
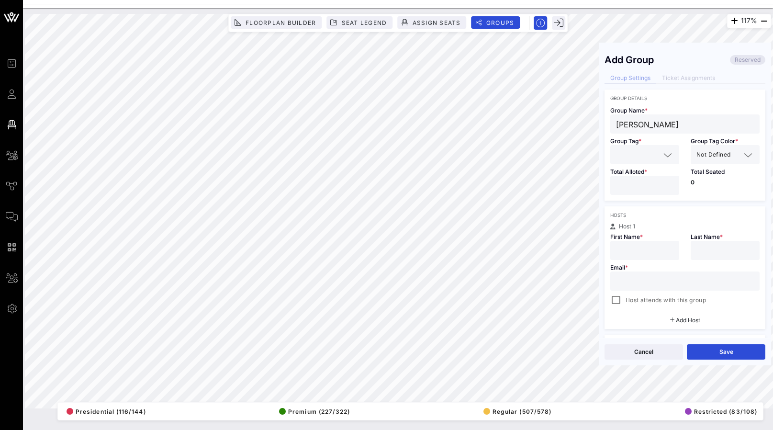
type input "Mae"
click at [643, 159] on input "text" at bounding box center [638, 154] width 44 height 12
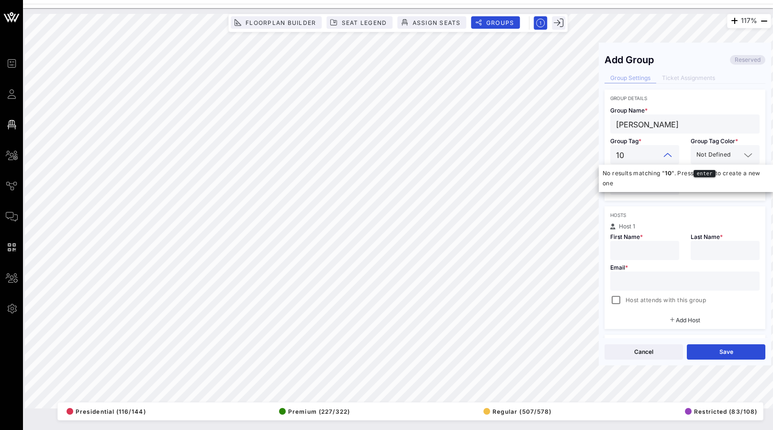
type input "10"
click at [659, 231] on div "First Name *" at bounding box center [645, 244] width 80 height 31
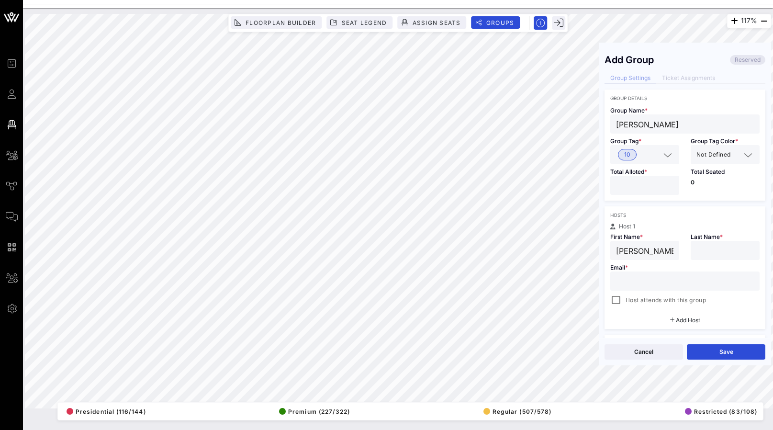
type input "Alicia"
type input "mae"
type input "Alicia@vow.app"
click at [620, 302] on div at bounding box center [616, 300] width 13 height 13
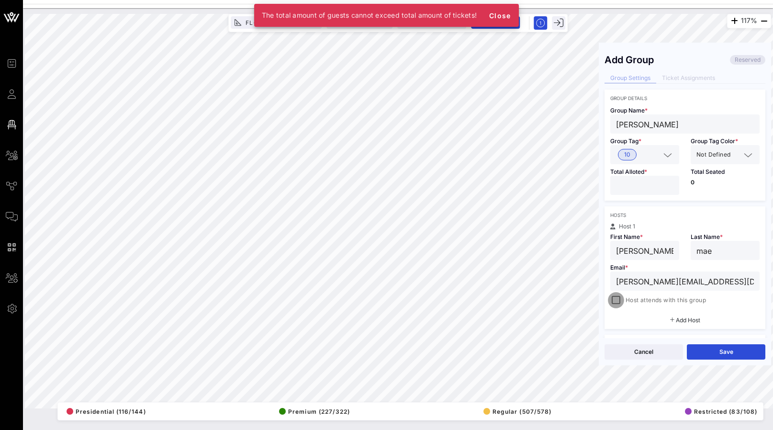
click at [621, 299] on div at bounding box center [616, 300] width 13 height 13
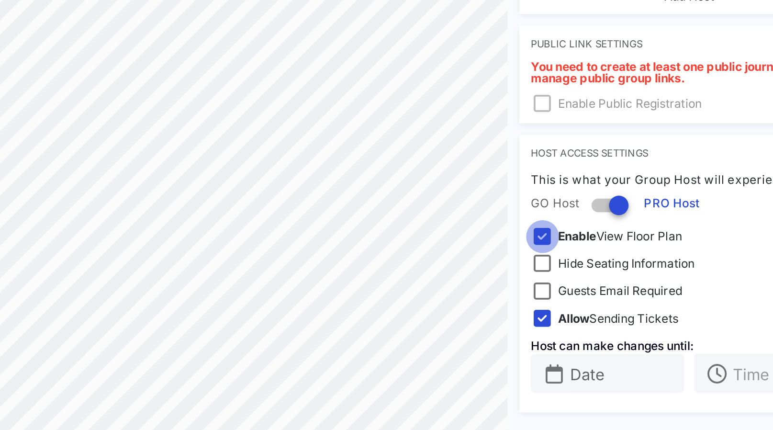
click at [610, 239] on div at bounding box center [616, 245] width 13 height 13
click at [610, 280] on div at bounding box center [616, 286] width 13 height 13
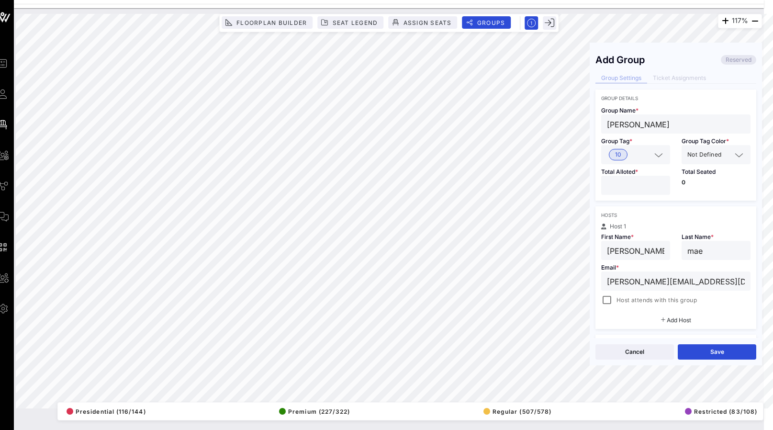
click at [645, 188] on input "number" at bounding box center [635, 185] width 57 height 12
type input "**"
click at [723, 354] on button "Save" at bounding box center [717, 351] width 79 height 15
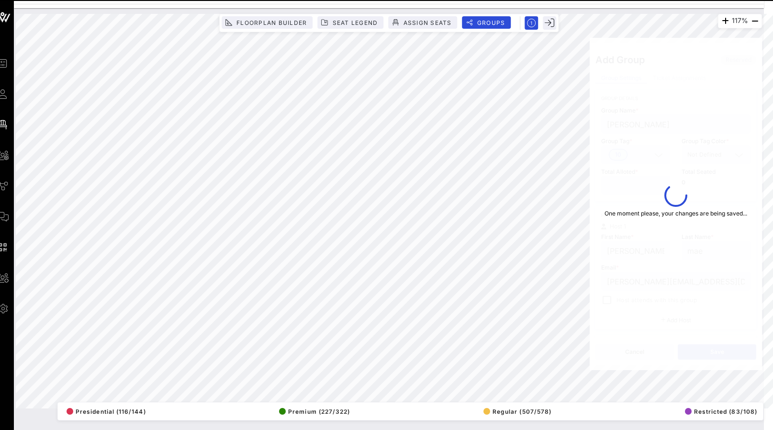
type input "alicia@vow.app"
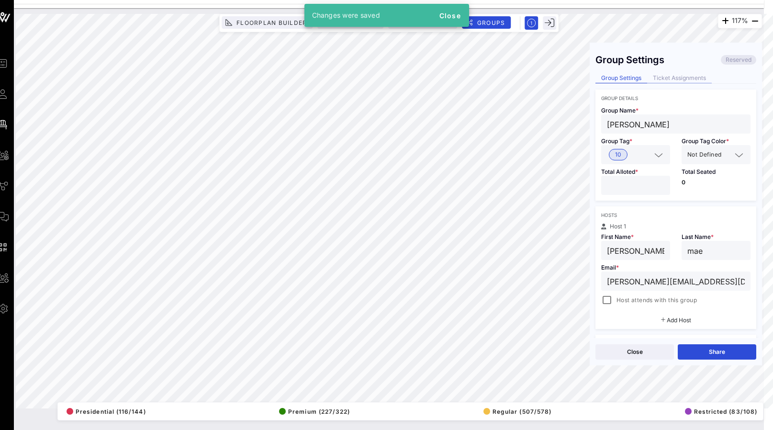
click at [701, 75] on div "Ticket Assignments" at bounding box center [679, 78] width 65 height 10
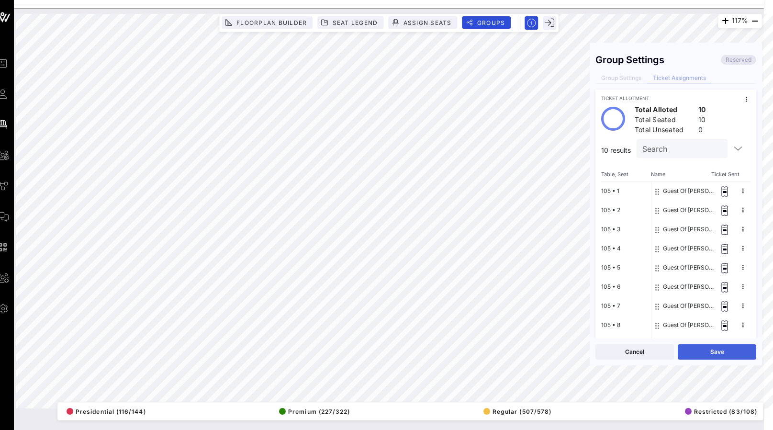
click at [712, 352] on button "Save" at bounding box center [717, 351] width 79 height 15
click at [658, 349] on button "Close" at bounding box center [635, 351] width 79 height 15
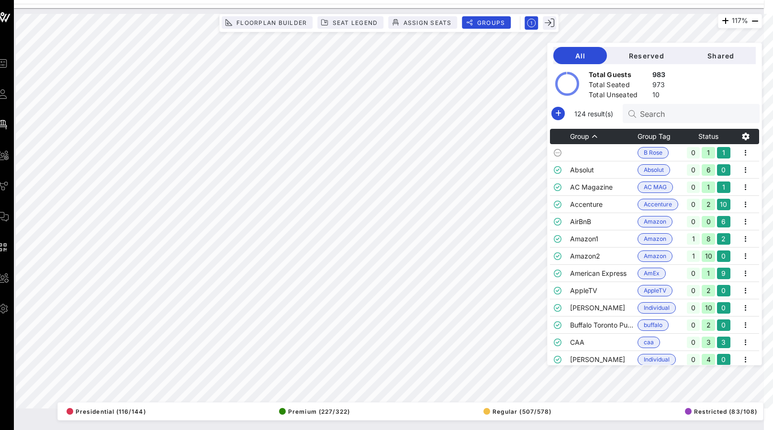
click at [659, 119] on input "Search" at bounding box center [696, 113] width 112 height 12
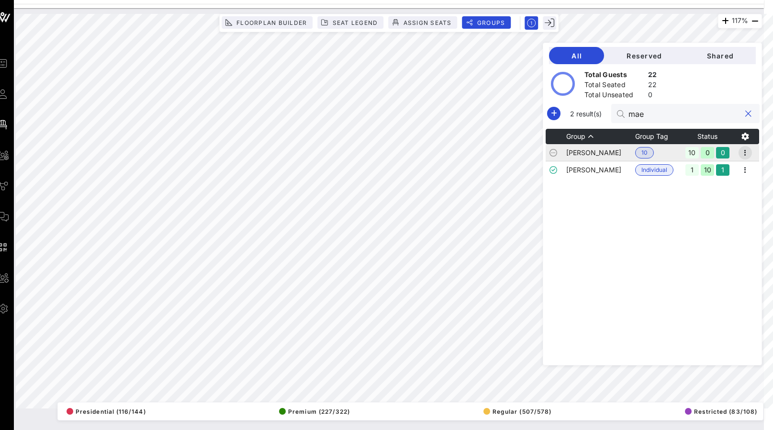
type input "mae"
click at [748, 147] on icon "button" at bounding box center [745, 152] width 11 height 11
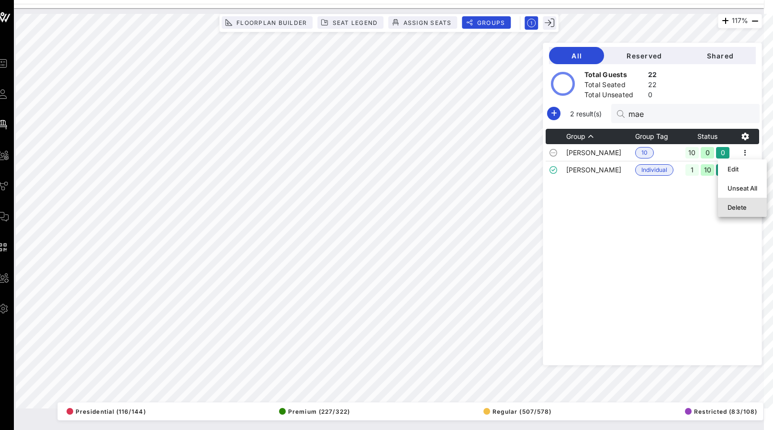
click at [747, 205] on div "Delete" at bounding box center [743, 207] width 30 height 8
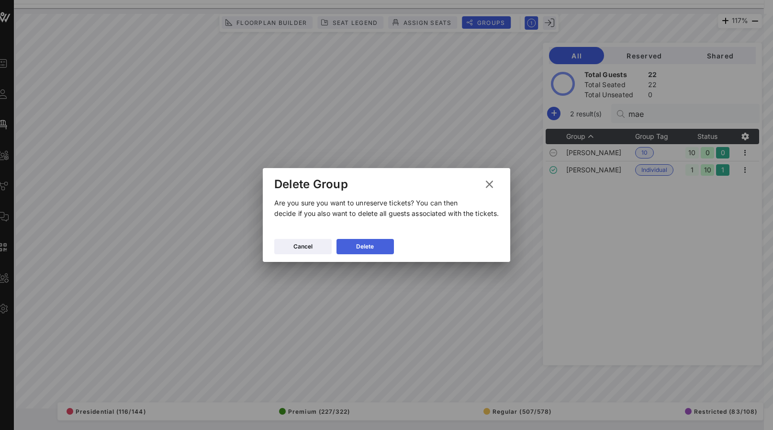
click at [366, 252] on button "Delete" at bounding box center [365, 246] width 57 height 15
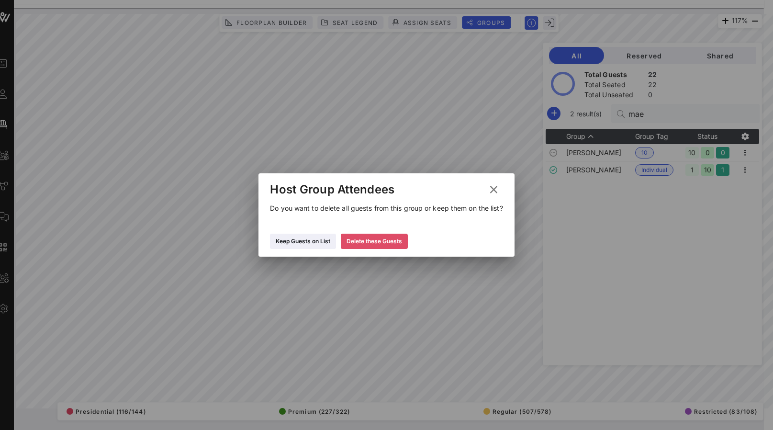
click at [370, 242] on button "Delete these Guests" at bounding box center [374, 241] width 67 height 15
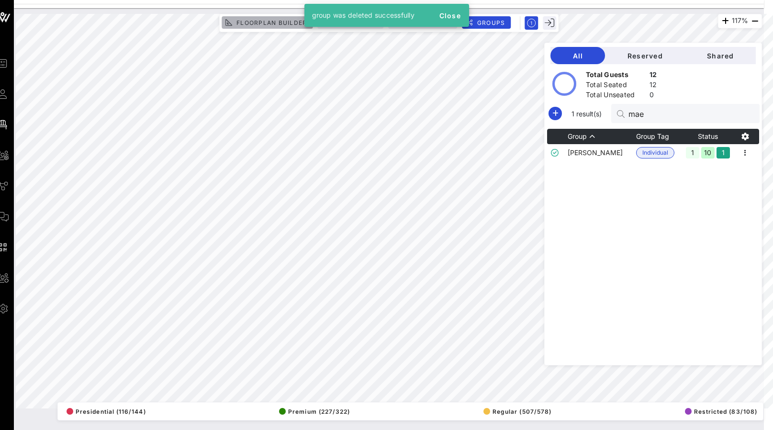
click at [261, 20] on span "Floorplan Builder" at bounding box center [271, 22] width 71 height 7
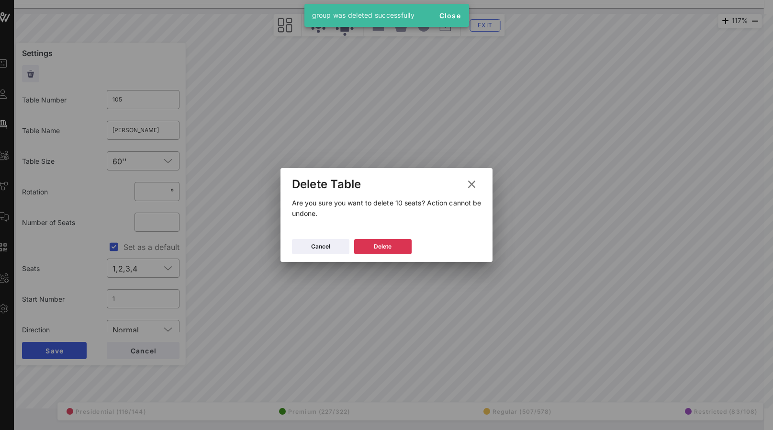
click at [382, 237] on div "Cancel Delete" at bounding box center [387, 248] width 213 height 28
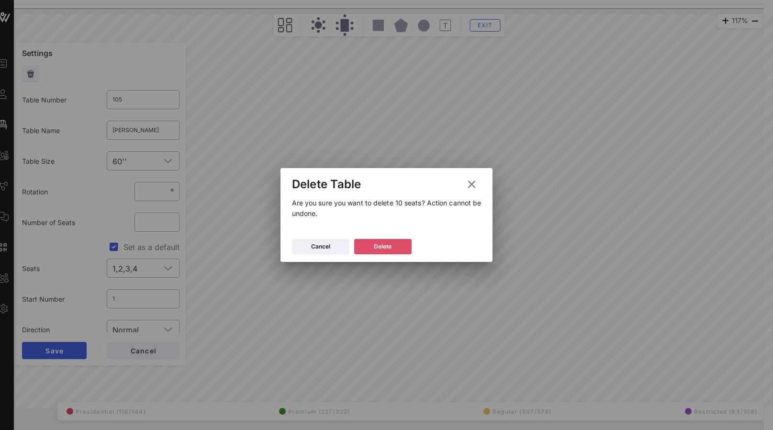
click at [386, 245] on icon at bounding box center [383, 246] width 6 height 7
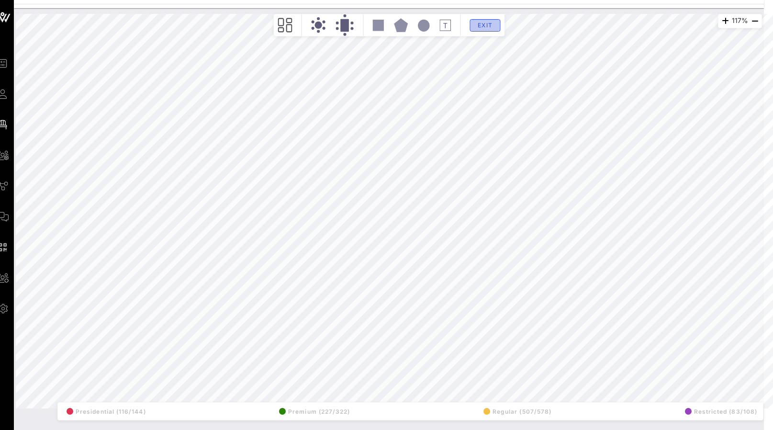
click at [483, 23] on span "Exit" at bounding box center [485, 25] width 18 height 7
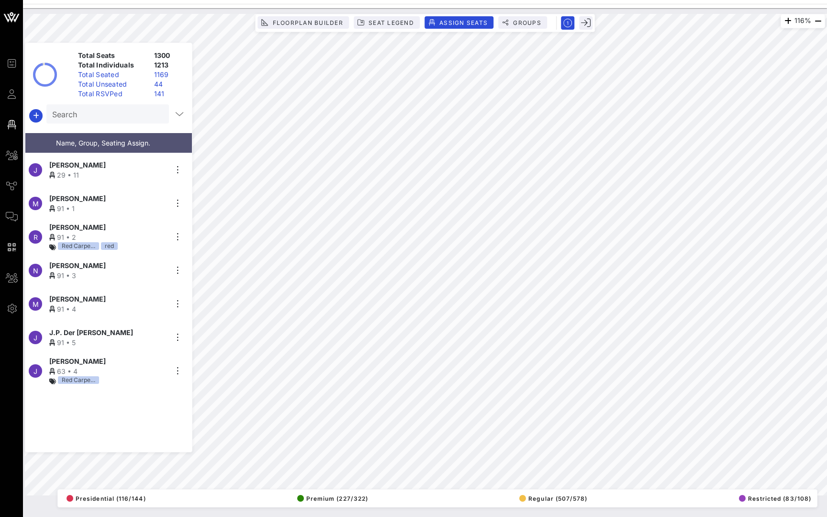
click at [10, 149] on link "All Groups" at bounding box center [12, 154] width 12 height 11
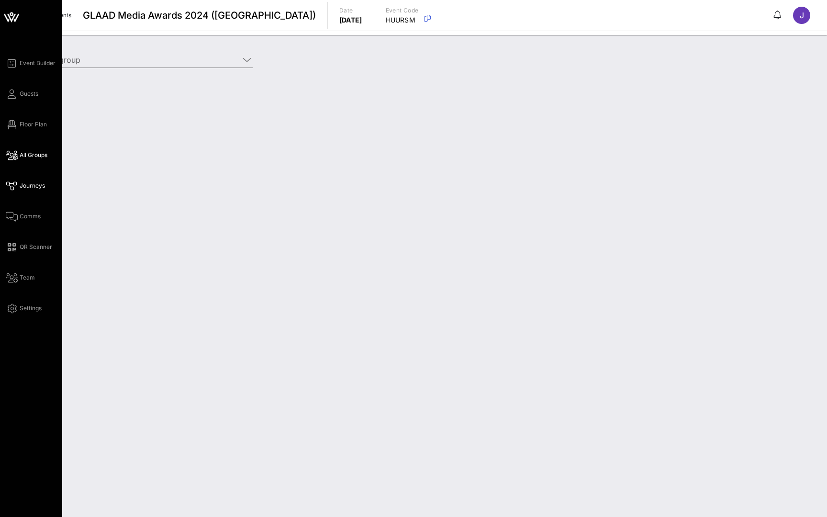
click at [17, 185] on icon at bounding box center [12, 185] width 12 height 1
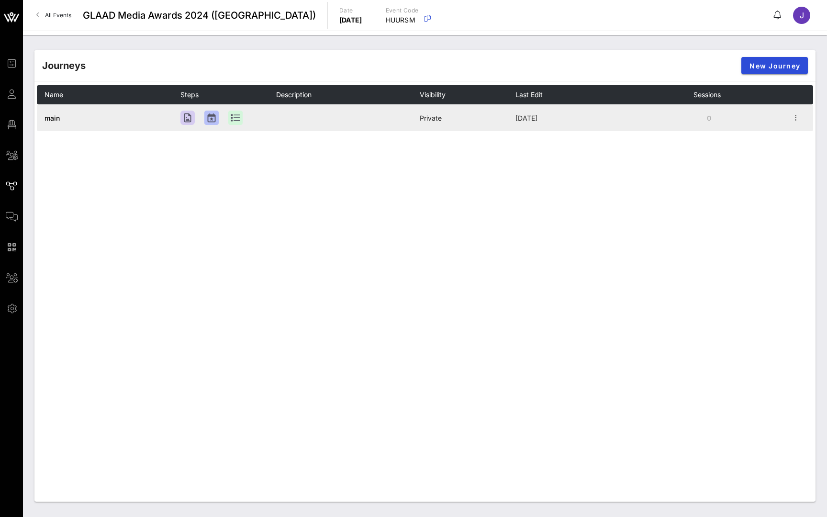
click at [48, 122] on span "main" at bounding box center [52, 118] width 15 height 8
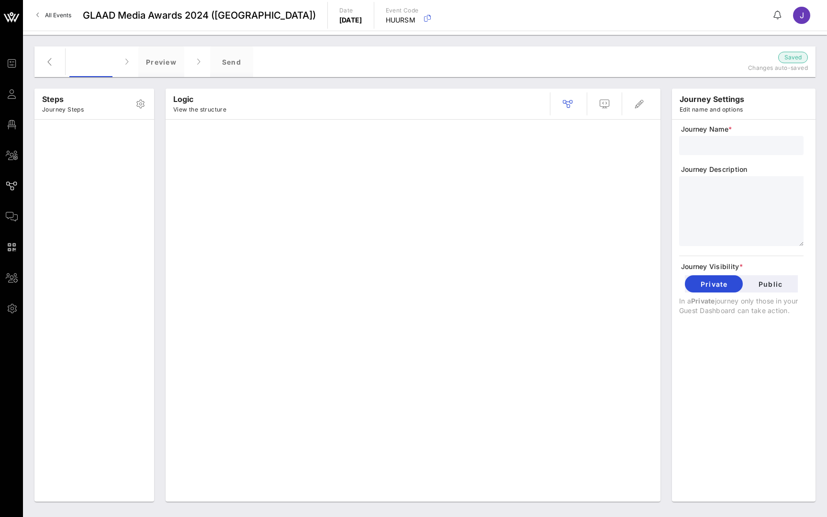
type input "main"
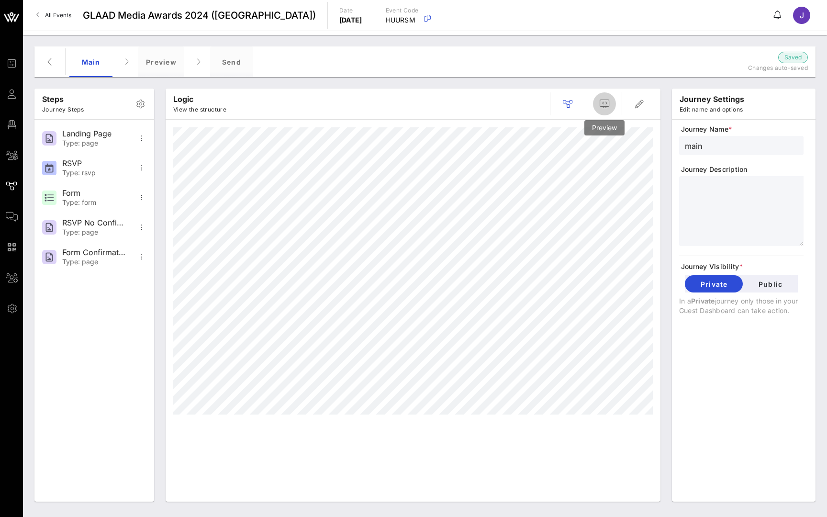
click at [610, 102] on icon "button" at bounding box center [604, 103] width 11 height 11
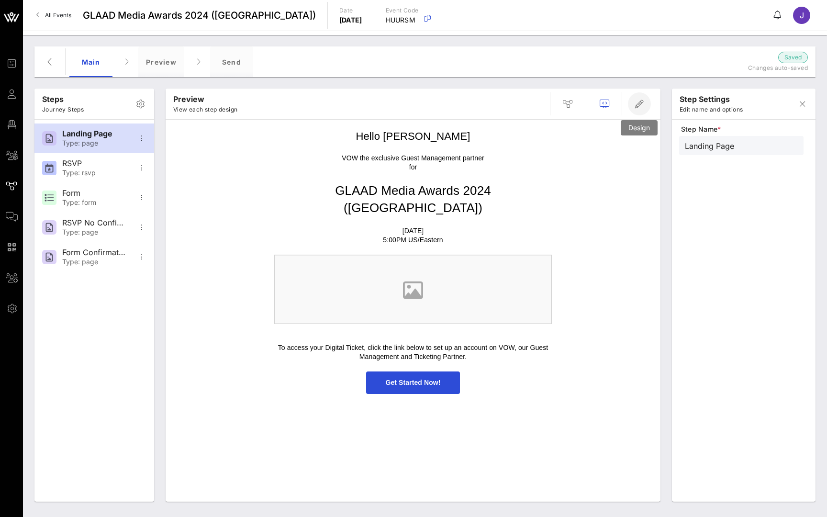
click at [650, 105] on span "button" at bounding box center [639, 103] width 23 height 11
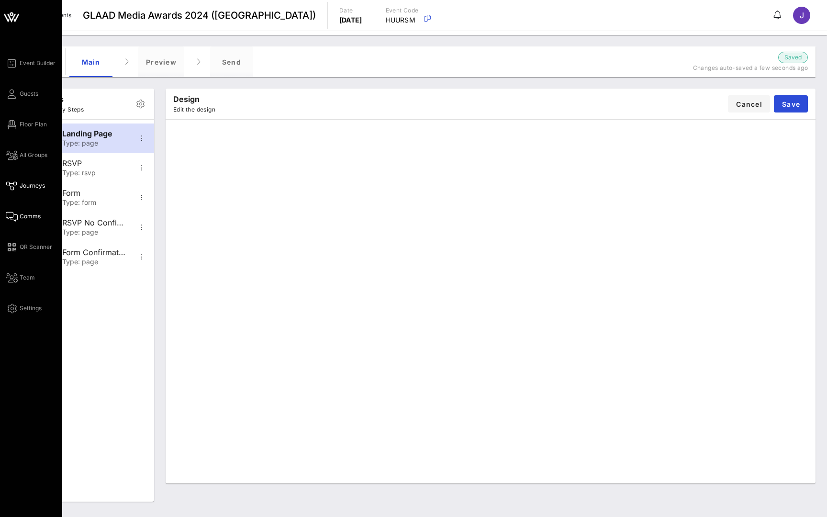
click at [18, 216] on link "Comms" at bounding box center [23, 216] width 35 height 11
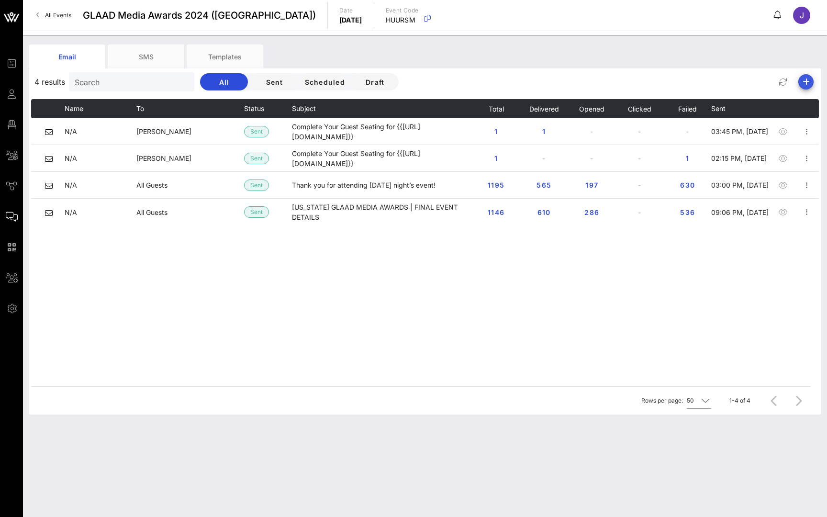
drag, startPoint x: 719, startPoint y: 109, endPoint x: 808, endPoint y: 83, distance: 93.3
click at [808, 83] on icon "button" at bounding box center [806, 81] width 11 height 11
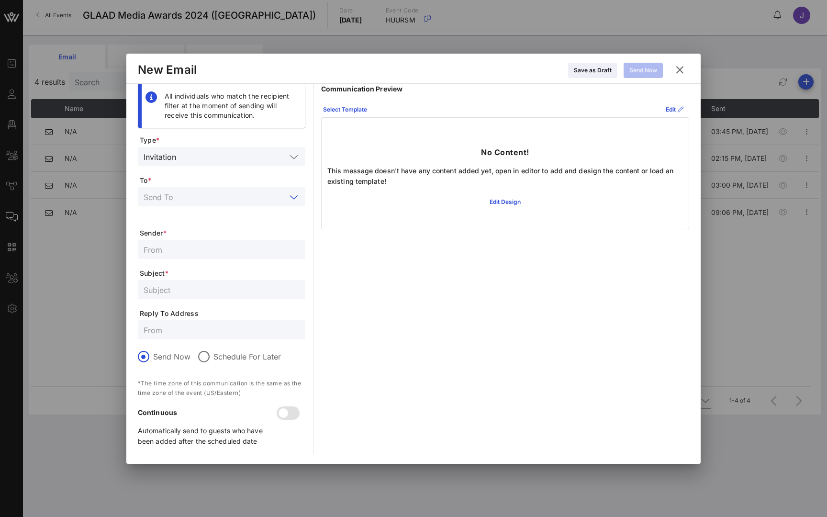
click at [204, 193] on input "text" at bounding box center [215, 197] width 143 height 12
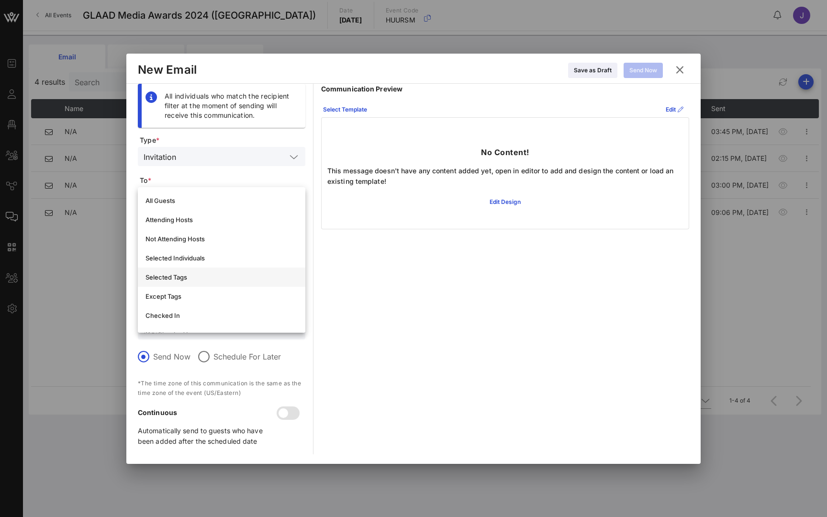
click at [183, 278] on div "Selected Tags" at bounding box center [222, 277] width 152 height 8
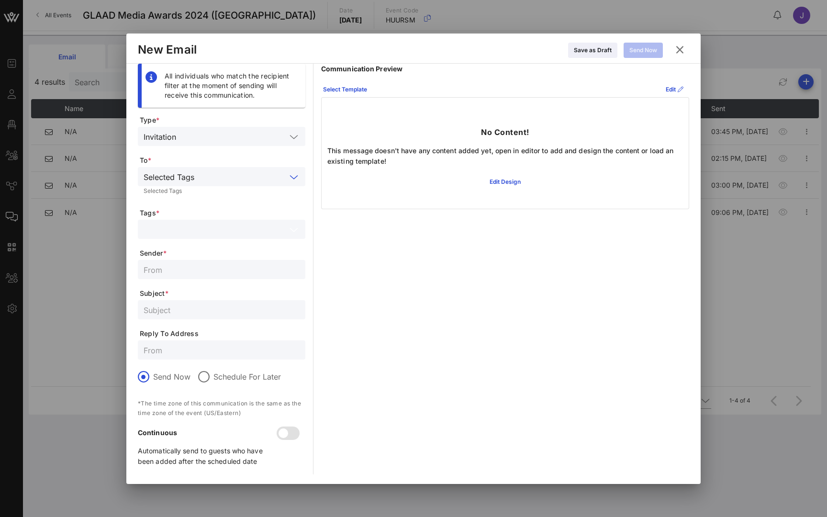
click at [205, 230] on input "text" at bounding box center [215, 229] width 143 height 12
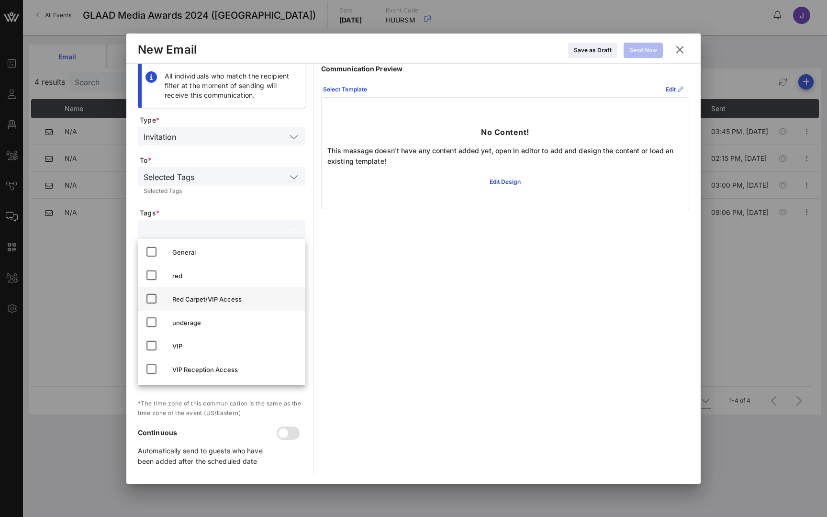
scroll to position [73, 0]
click at [193, 301] on div "Red Carpet/VIP Access" at bounding box center [234, 299] width 125 height 8
click at [432, 262] on div "Communication Preview Select Template Edit No Content! This message doesn't hav…" at bounding box center [505, 269] width 368 height 411
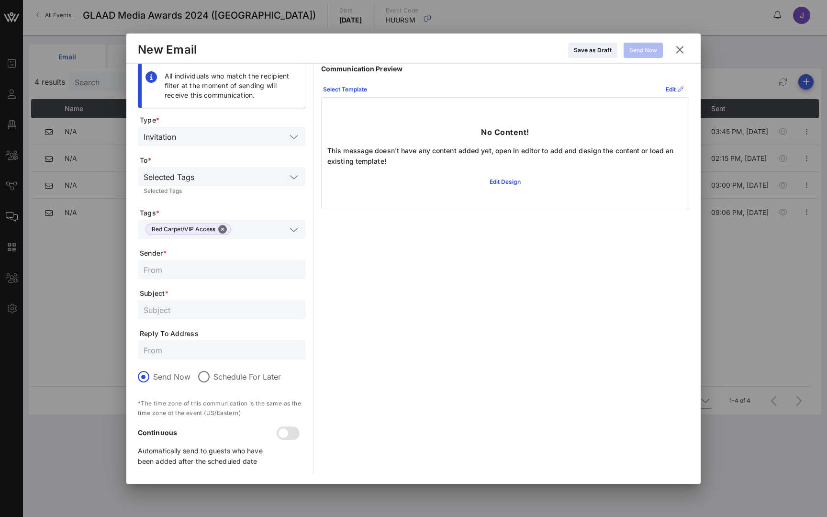
click at [207, 271] on input "text" at bounding box center [222, 269] width 156 height 12
type input "Aliia"
type input "RSVP Now / Book Hotel"
type input "Alicia@"
click at [208, 377] on div at bounding box center [204, 377] width 16 height 16
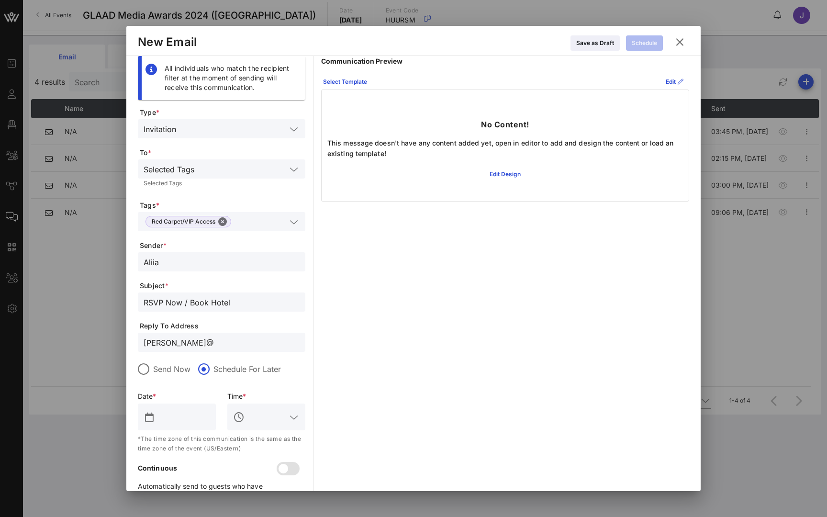
scroll to position [28, 0]
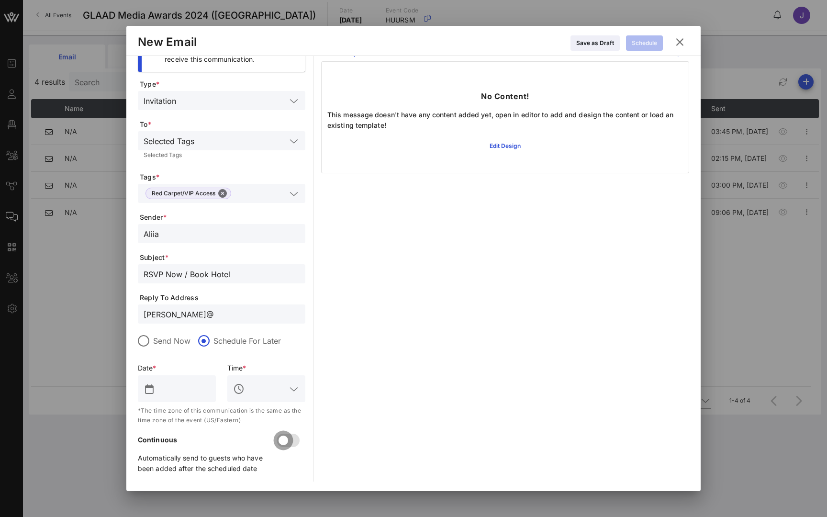
click at [285, 429] on div at bounding box center [283, 440] width 16 height 16
click at [686, 41] on icon at bounding box center [680, 42] width 17 height 16
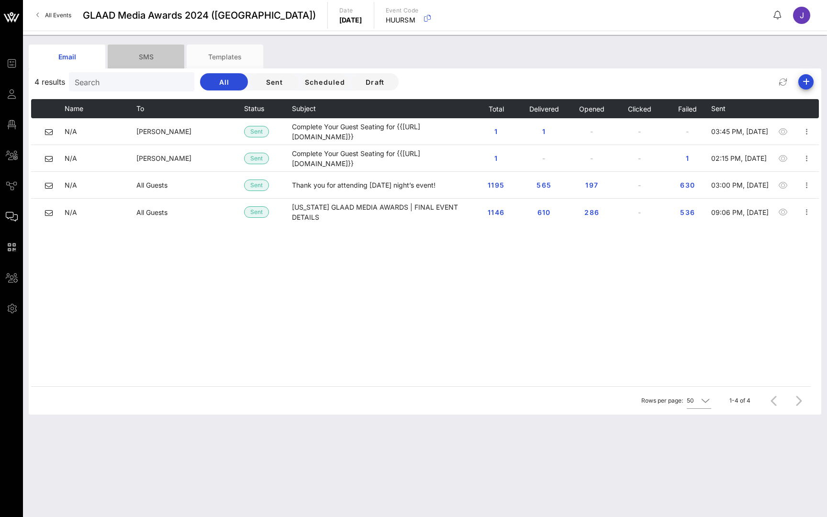
click at [145, 57] on div "SMS" at bounding box center [146, 57] width 77 height 24
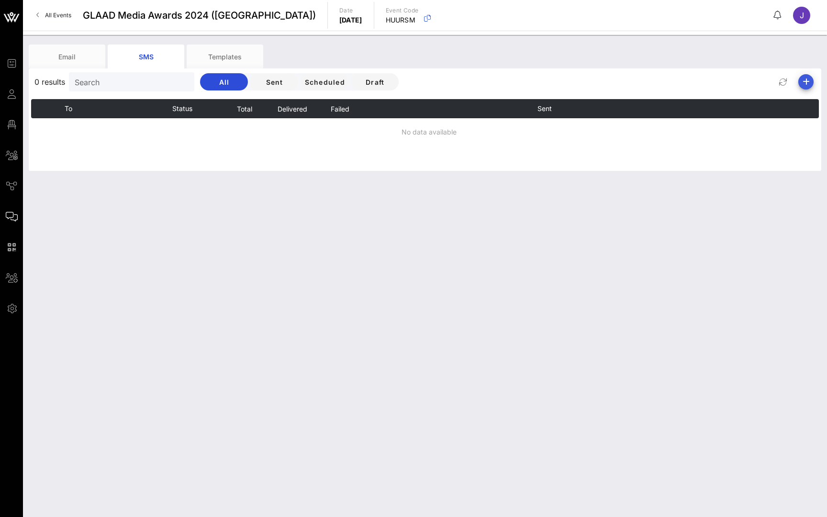
click at [807, 78] on icon "button" at bounding box center [806, 81] width 11 height 11
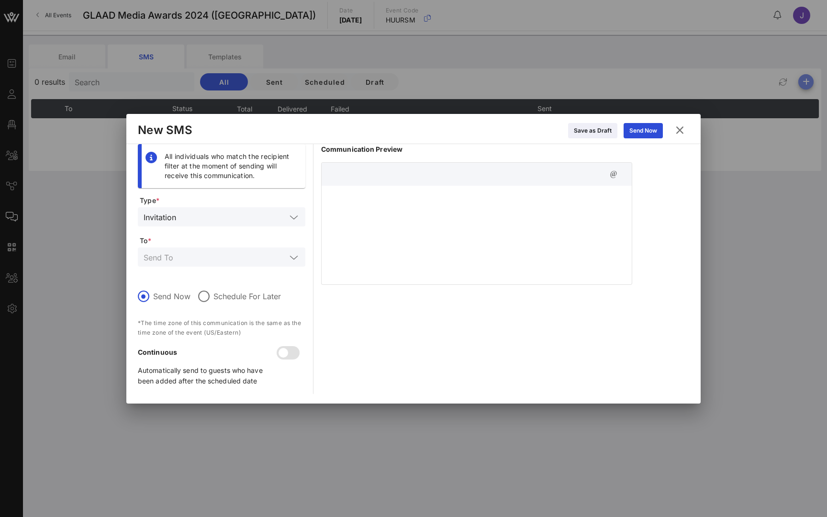
scroll to position [0, 0]
click at [186, 261] on input "text" at bounding box center [215, 257] width 143 height 12
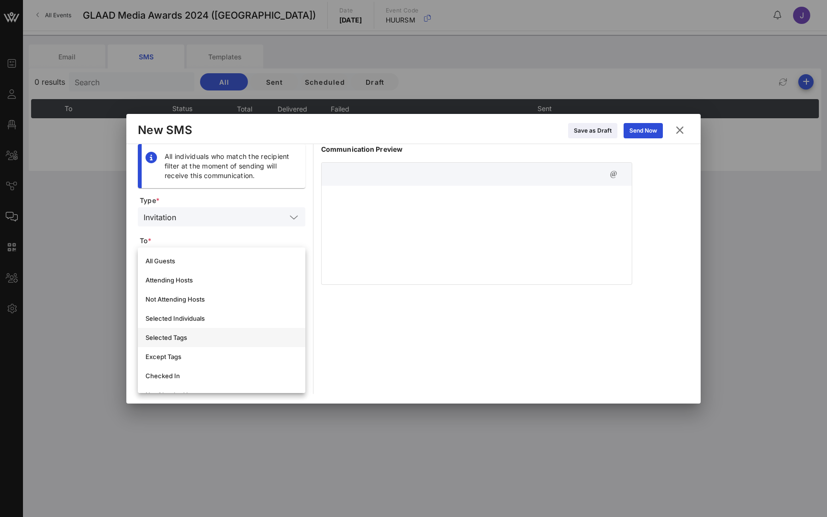
click at [179, 338] on div "Selected Tags" at bounding box center [222, 338] width 152 height 8
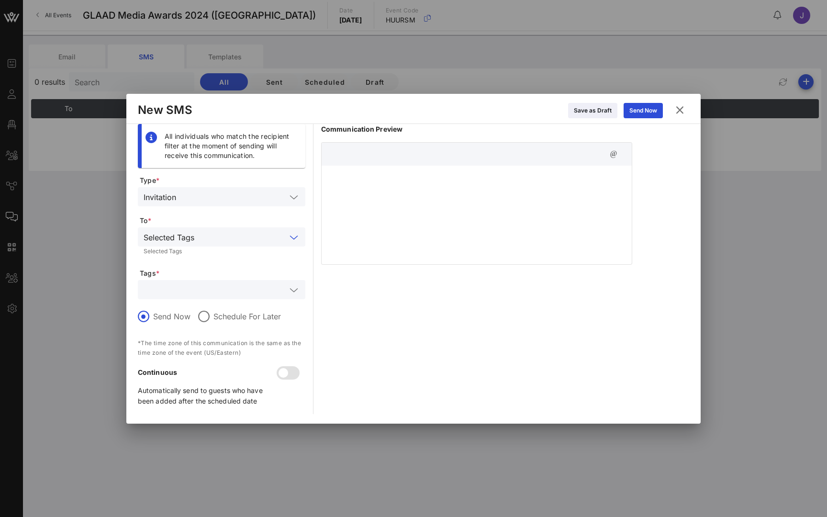
click at [203, 290] on input "text" at bounding box center [215, 289] width 143 height 12
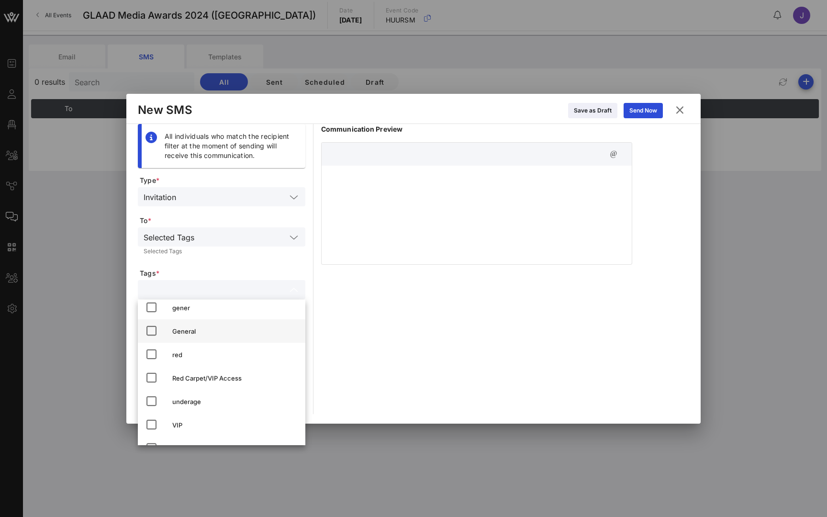
scroll to position [56, 0]
click at [196, 379] on div "Red Carpet/VIP Access" at bounding box center [234, 377] width 125 height 8
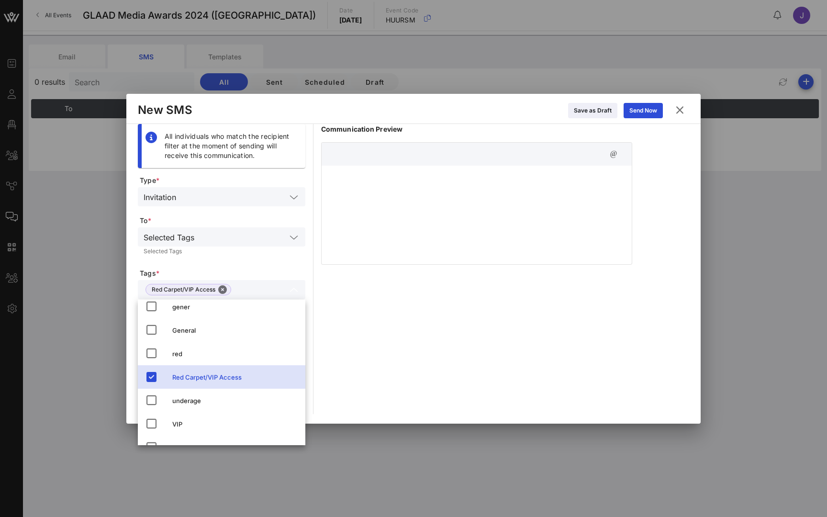
click at [380, 333] on div "Communication Preview" at bounding box center [476, 269] width 311 height 290
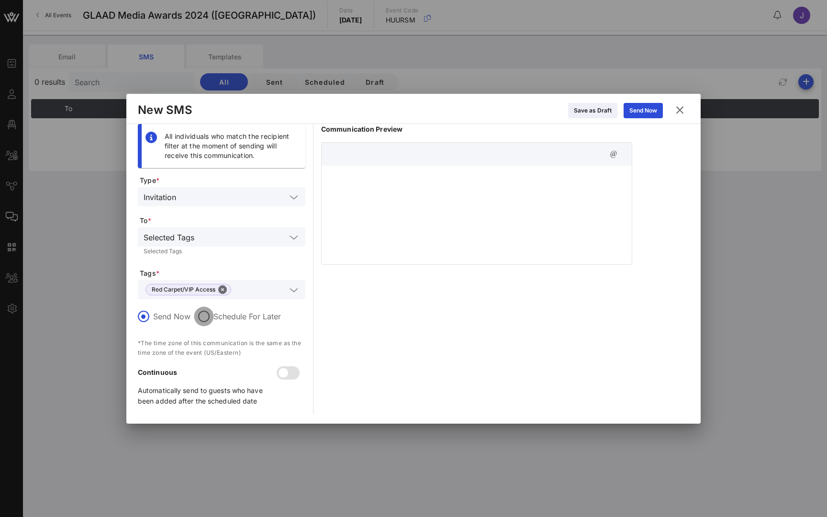
click at [203, 316] on div at bounding box center [204, 316] width 16 height 16
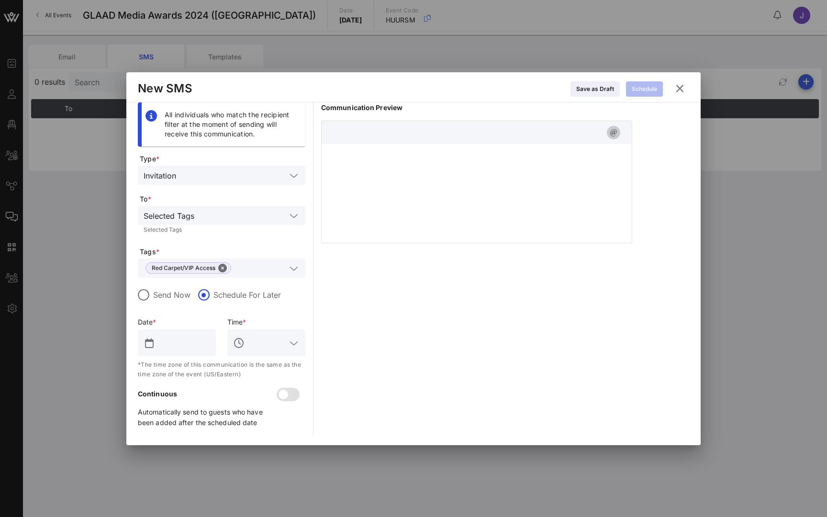
drag, startPoint x: 549, startPoint y: 135, endPoint x: 617, endPoint y: 130, distance: 68.2
click at [617, 130] on icon "button" at bounding box center [613, 132] width 11 height 11
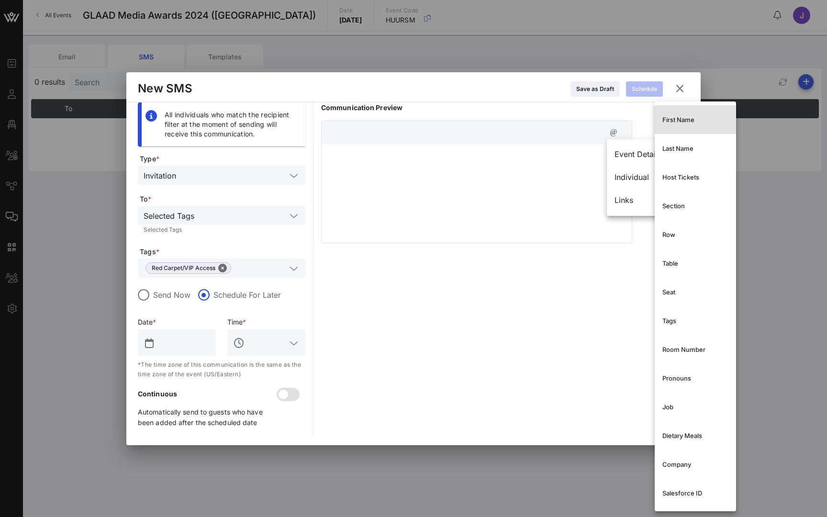
click at [683, 123] on div "First Name" at bounding box center [696, 120] width 66 height 8
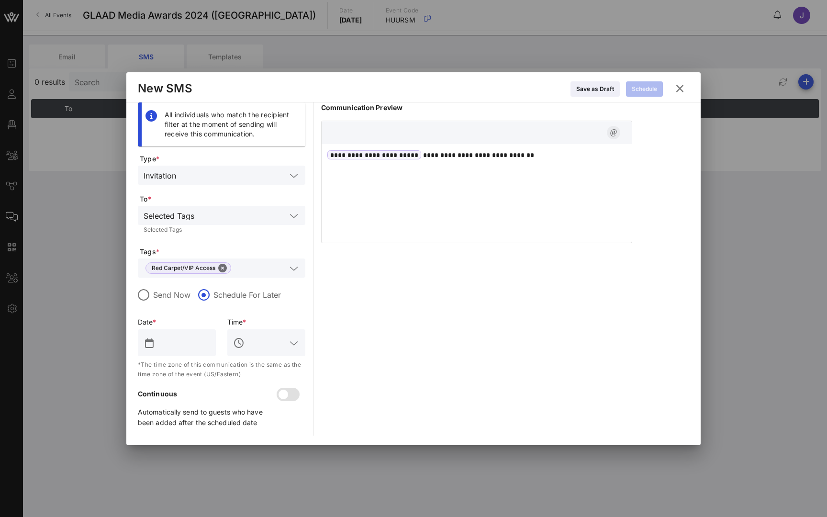
click at [617, 131] on icon "button" at bounding box center [613, 132] width 11 height 11
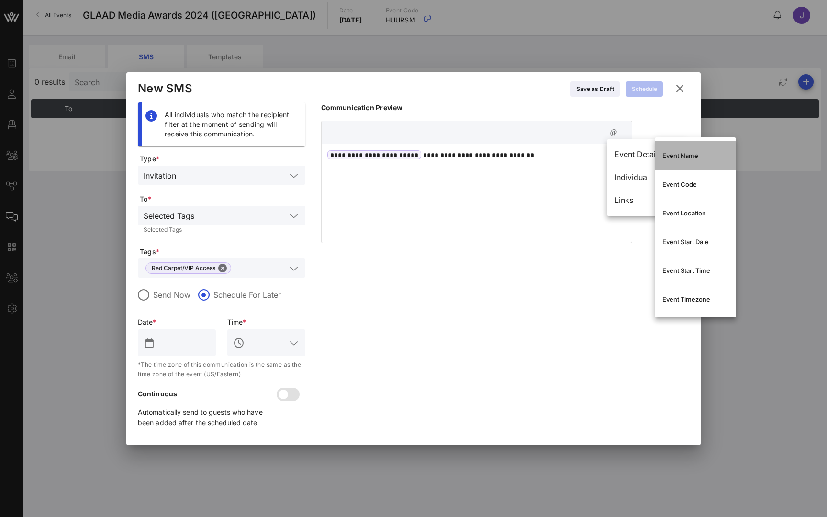
click at [683, 157] on div "Event Name" at bounding box center [696, 156] width 66 height 8
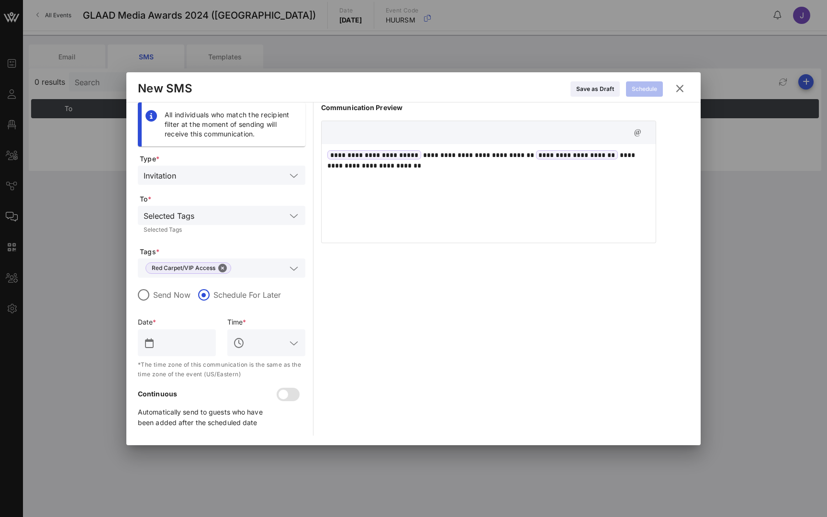
click at [679, 90] on icon at bounding box center [680, 88] width 15 height 14
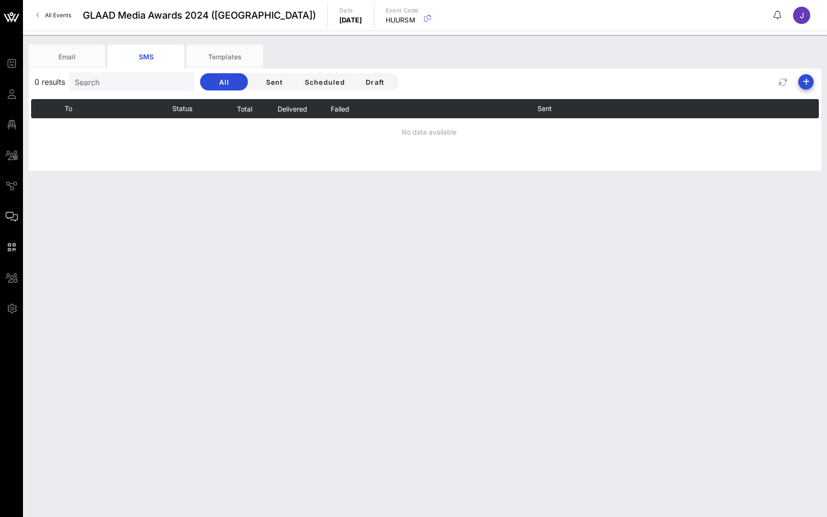
click at [56, 13] on span "All Events" at bounding box center [58, 14] width 26 height 7
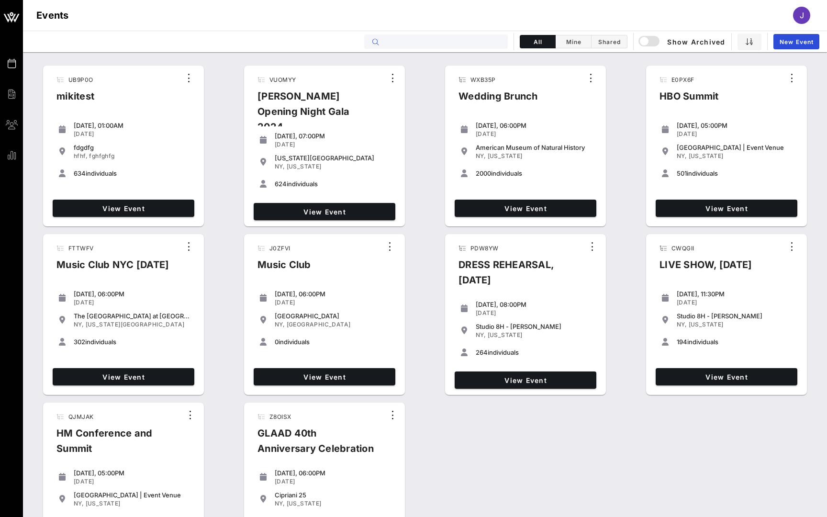
click at [457, 40] on input "text" at bounding box center [443, 41] width 119 height 12
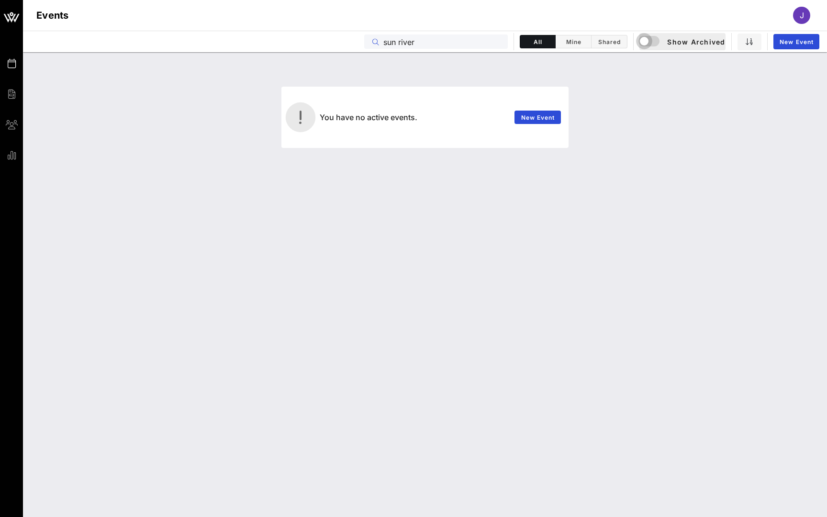
type input "sun river"
click at [645, 43] on div "button" at bounding box center [644, 40] width 13 height 13
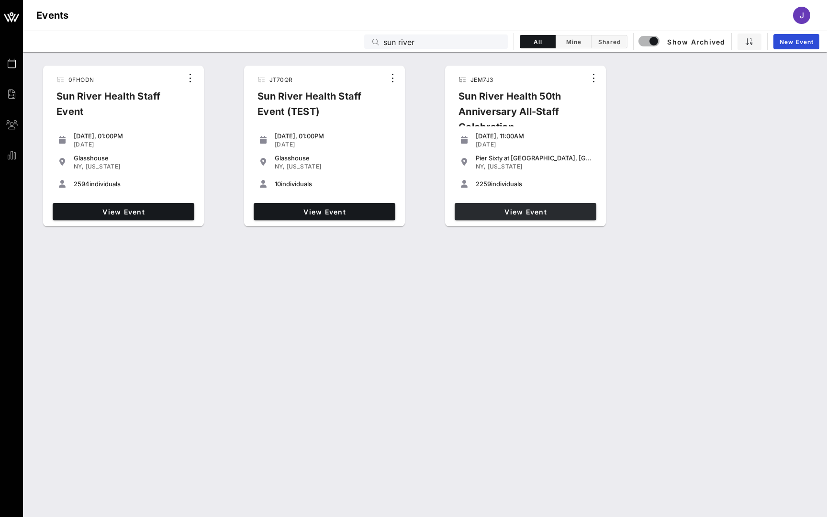
click at [544, 210] on span "View Event" at bounding box center [526, 212] width 134 height 8
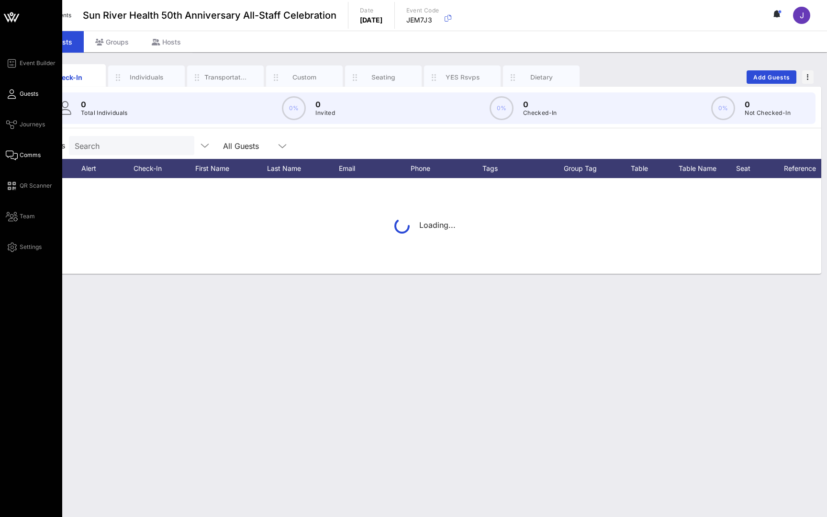
click at [14, 155] on icon at bounding box center [12, 155] width 12 height 1
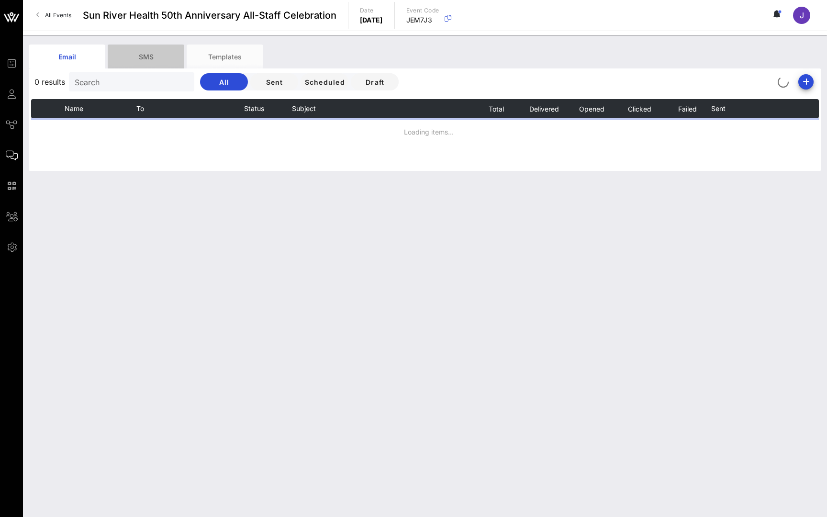
click at [159, 56] on div "SMS" at bounding box center [146, 57] width 77 height 24
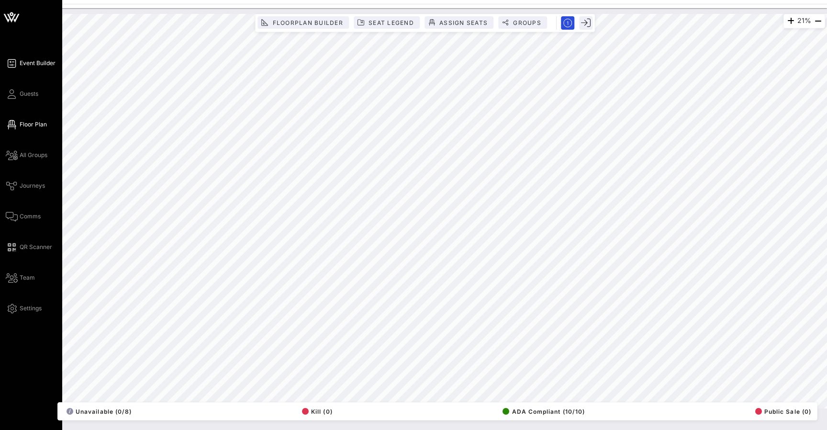
click at [13, 63] on icon at bounding box center [12, 63] width 12 height 1
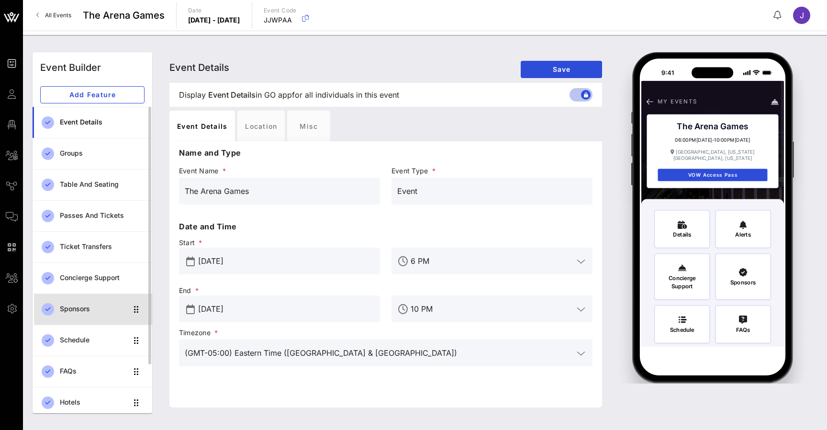
click at [91, 299] on link "Sponsors" at bounding box center [93, 309] width 120 height 31
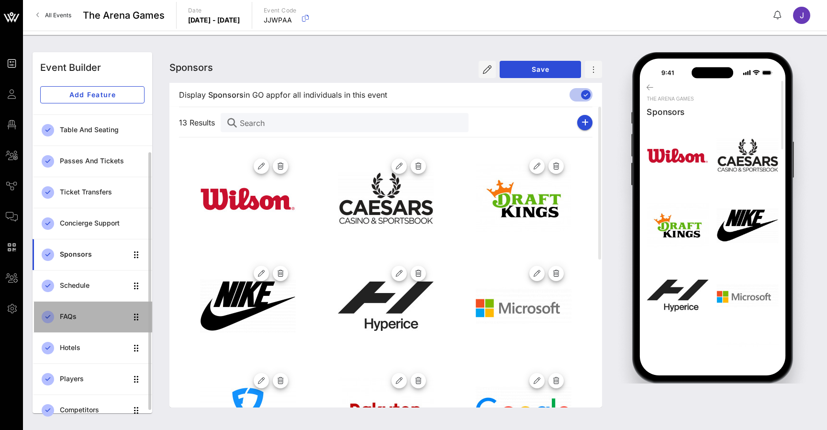
click at [83, 315] on div "FAQs" at bounding box center [94, 317] width 68 height 8
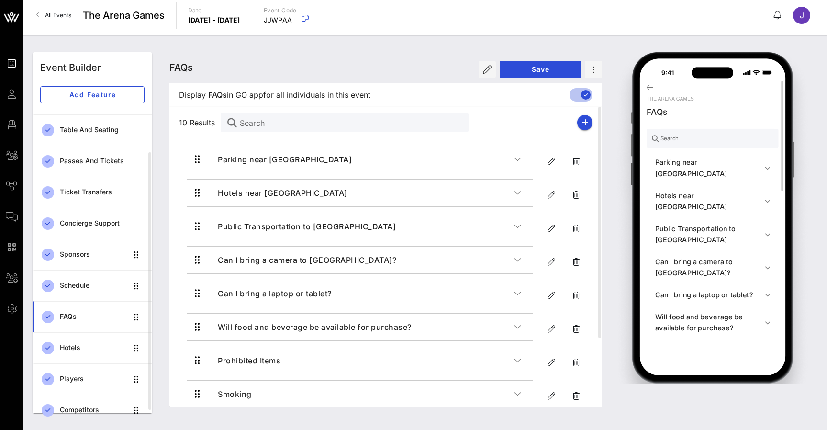
click at [672, 162] on h4 "Parking near Accor Arena" at bounding box center [710, 168] width 110 height 22
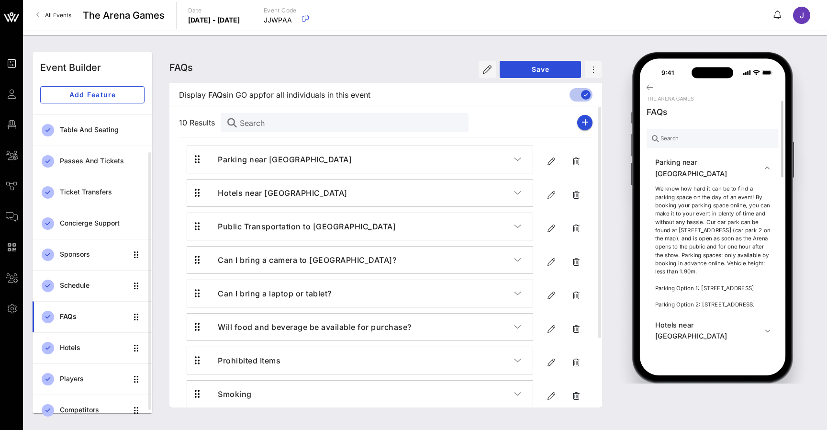
scroll to position [42, 0]
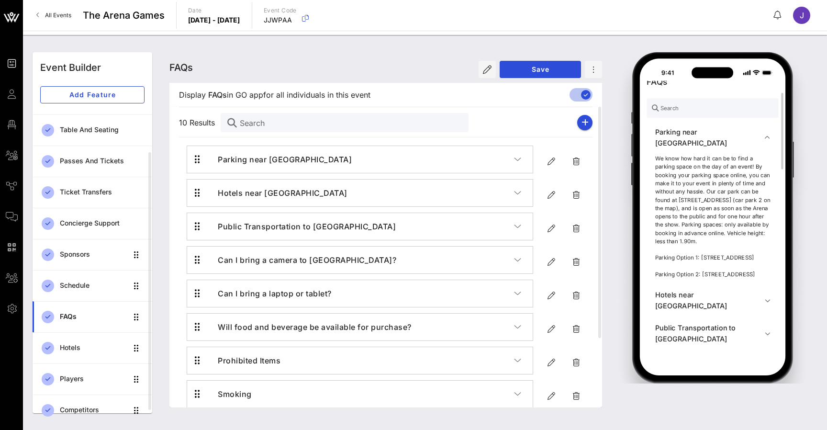
click at [683, 294] on button "Hotels near Accor Arena" at bounding box center [713, 299] width 132 height 33
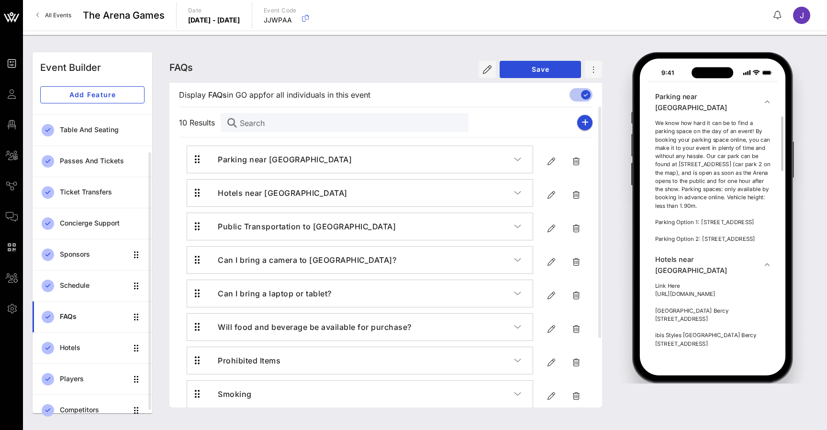
scroll to position [110, 0]
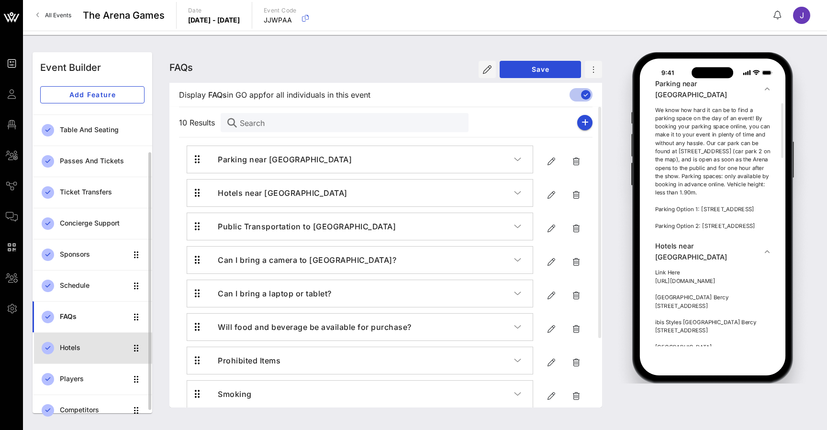
click at [97, 342] on div "Hotels" at bounding box center [94, 348] width 68 height 20
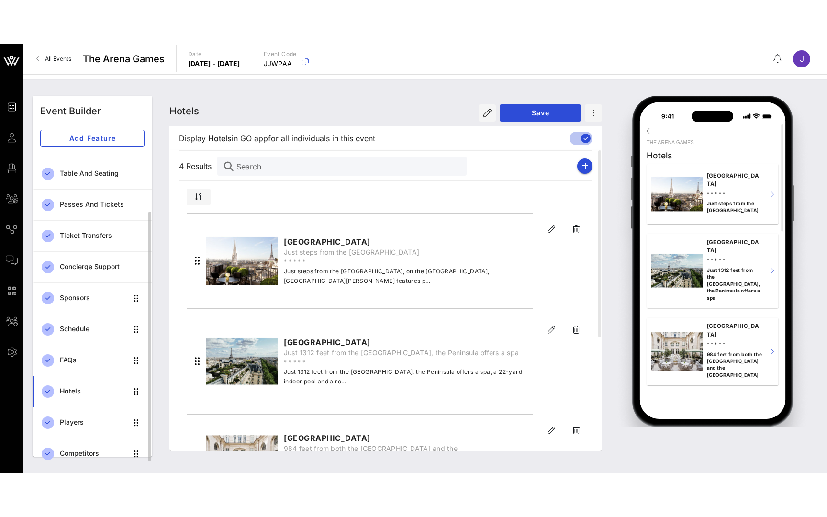
scroll to position [63, 0]
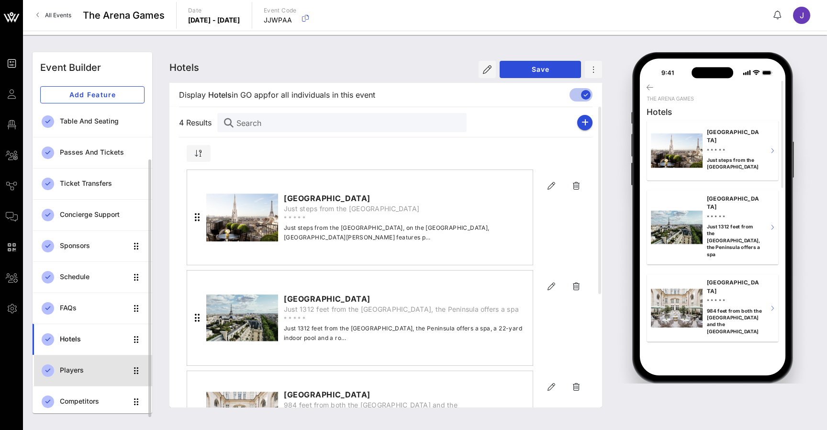
click at [100, 373] on div "Players" at bounding box center [94, 370] width 68 height 8
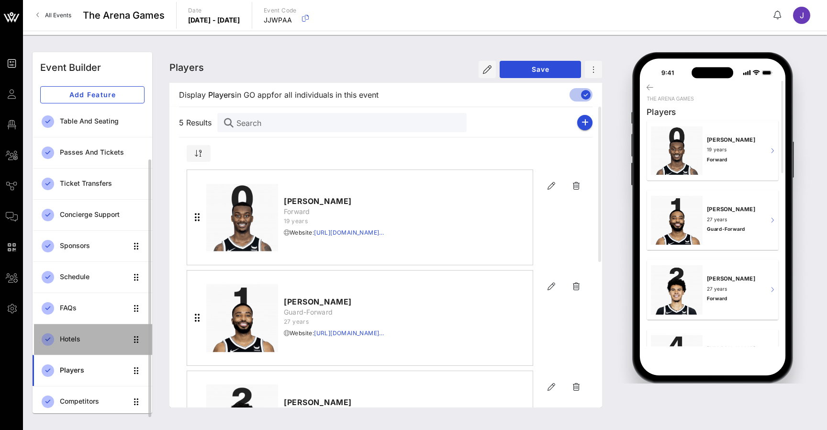
click at [93, 343] on div "Hotels" at bounding box center [94, 339] width 68 height 20
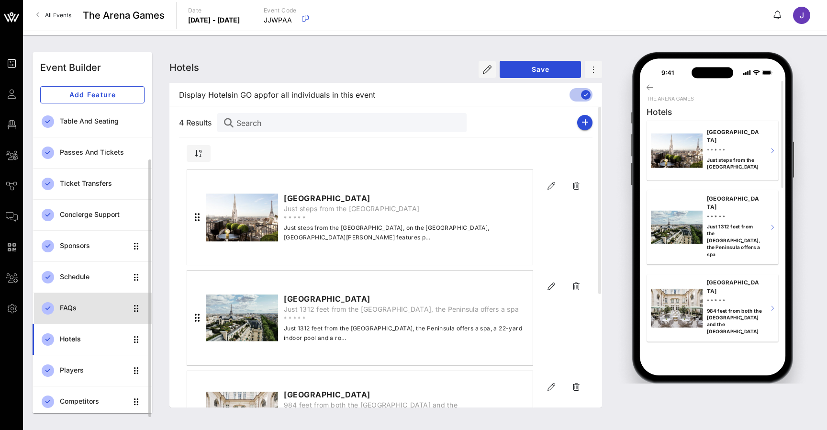
click at [92, 307] on div "FAQs" at bounding box center [94, 308] width 68 height 8
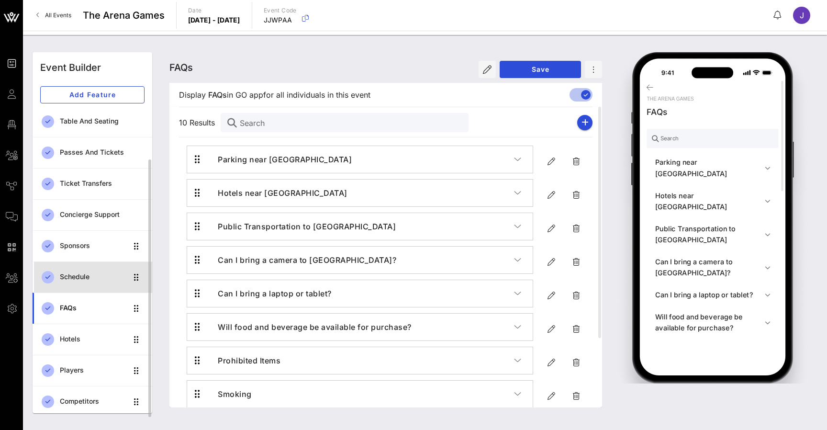
click at [88, 269] on div "Schedule" at bounding box center [94, 277] width 68 height 20
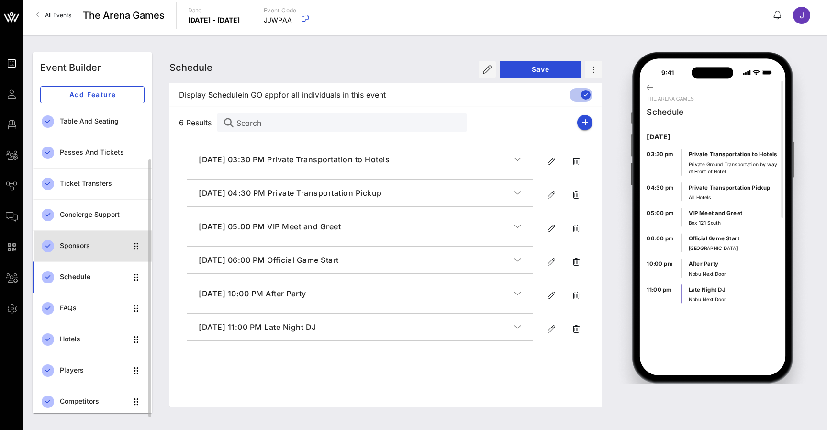
click at [88, 230] on link "Sponsors" at bounding box center [93, 245] width 120 height 31
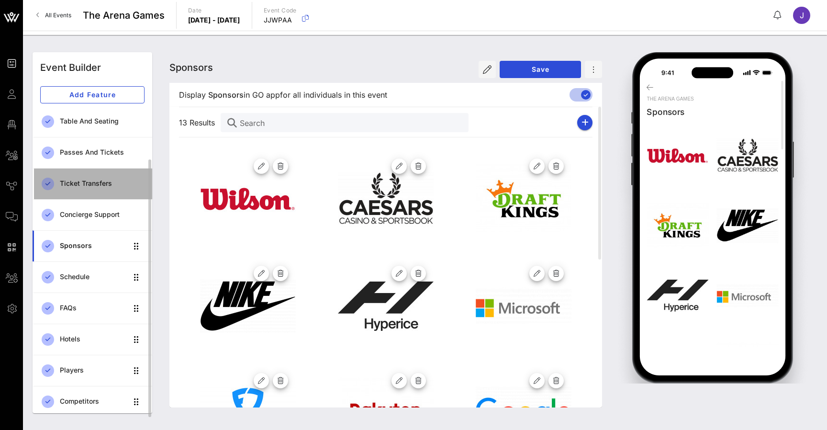
click at [84, 186] on div "Ticket Transfers" at bounding box center [102, 184] width 85 height 8
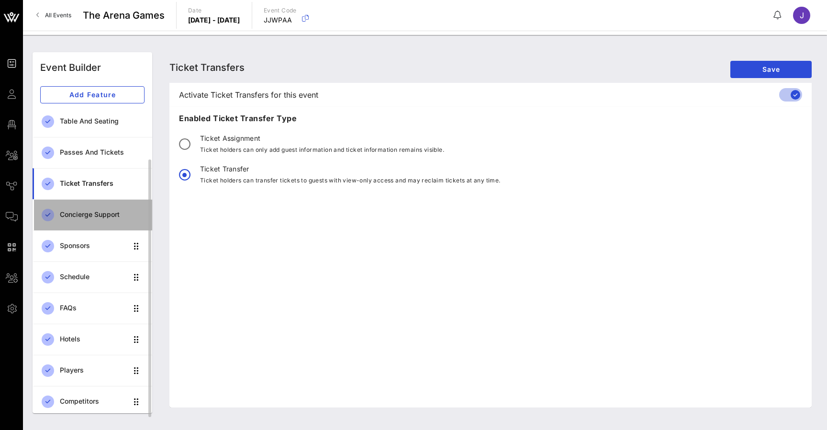
click at [81, 213] on div "Concierge Support" at bounding box center [102, 215] width 85 height 8
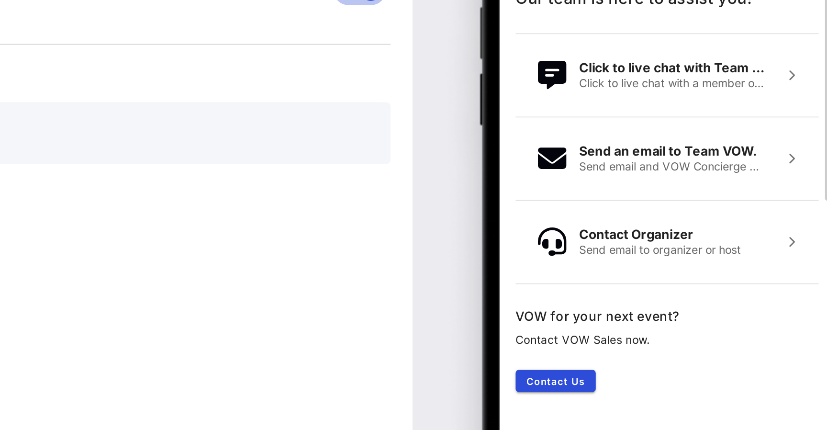
drag, startPoint x: 328, startPoint y: 77, endPoint x: 328, endPoint y: 34, distance: 42.6
click at [642, 80] on div "The Arena Games Concierge Support Our team is here to assist you! Click to live…" at bounding box center [713, 212] width 143 height 265
click at [642, 103] on div "The Arena Games Concierge Support Our team is here to assist you! Click to live…" at bounding box center [713, 212] width 143 height 265
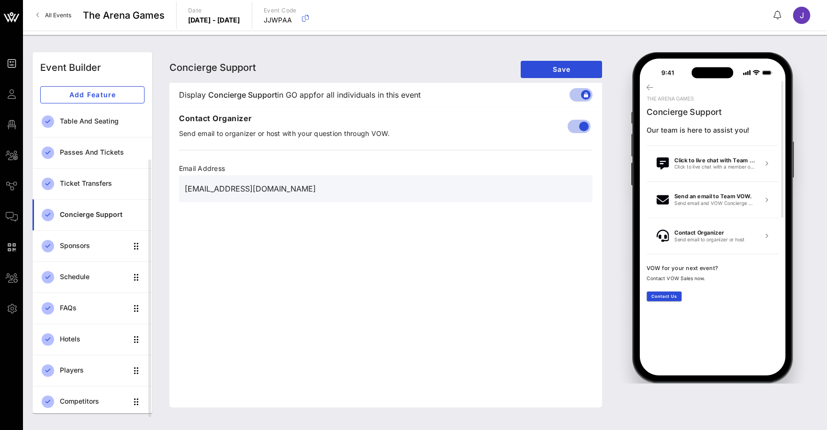
drag, startPoint x: 245, startPoint y: 194, endPoint x: 167, endPoint y: 181, distance: 79.7
click at [167, 181] on div "Concierge Support Concierge Support Concierge Support Save Display Concierge Su…" at bounding box center [386, 232] width 444 height 361
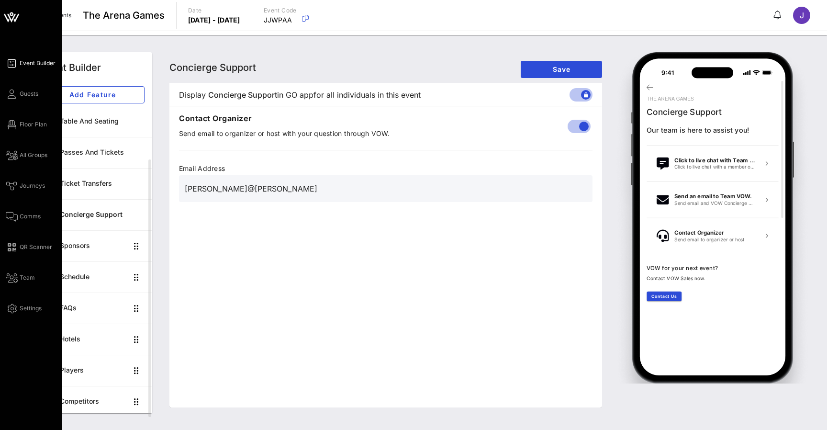
type input "alicia@mae"
click at [25, 103] on div "Event Builder Guests Floor Plan All Groups Journeys Comms QR Scanner Team Setti…" at bounding box center [34, 185] width 56 height 257
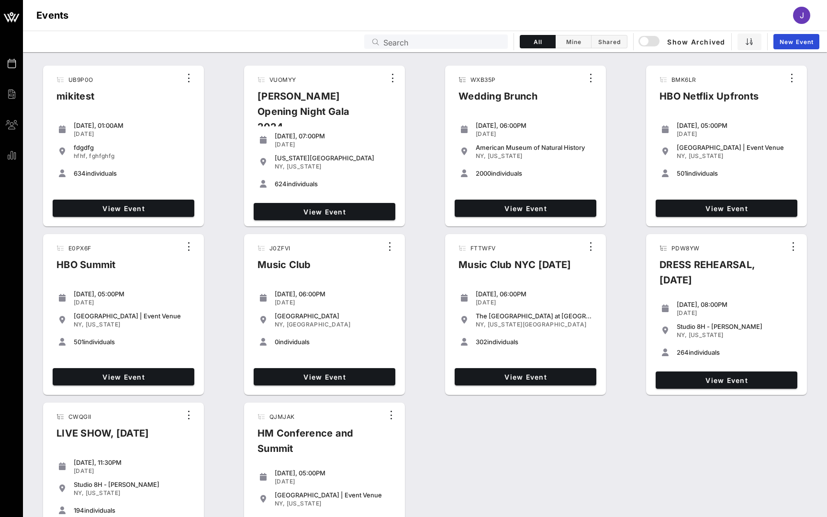
click at [479, 41] on input "Search" at bounding box center [443, 41] width 119 height 12
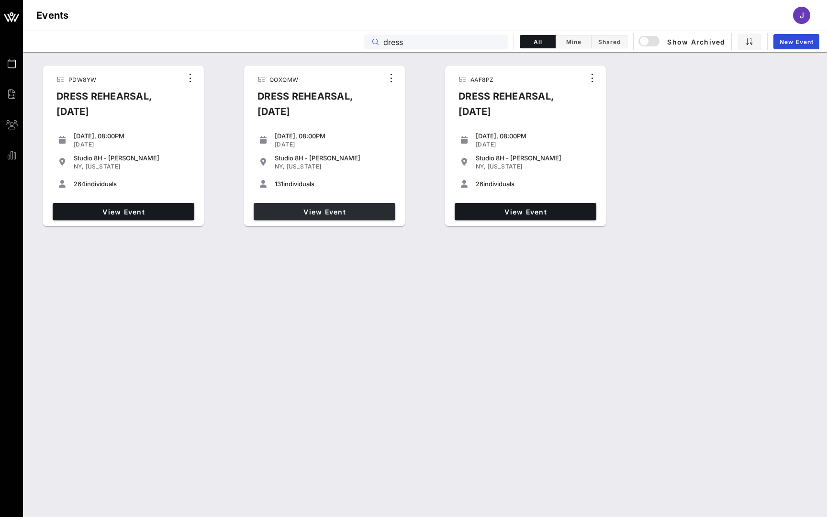
type input "dress"
click at [335, 214] on span "View Event" at bounding box center [325, 212] width 134 height 8
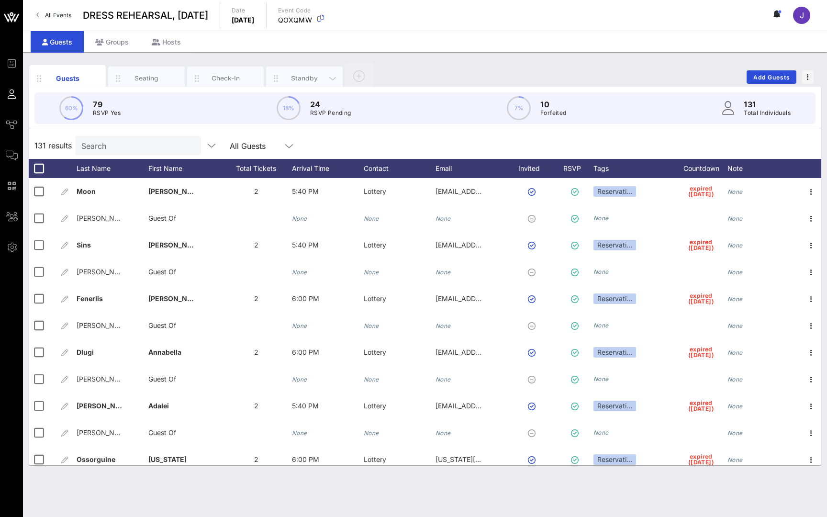
click at [779, 16] on icon at bounding box center [778, 14] width 3 height 6
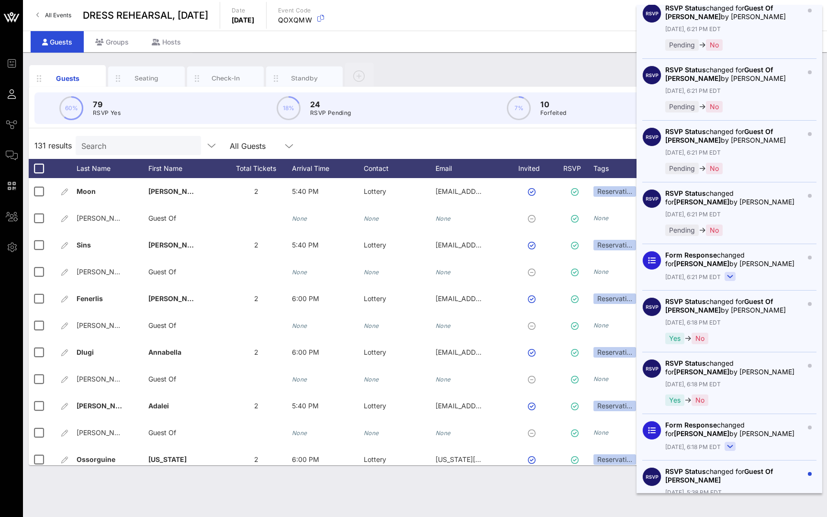
scroll to position [309, 0]
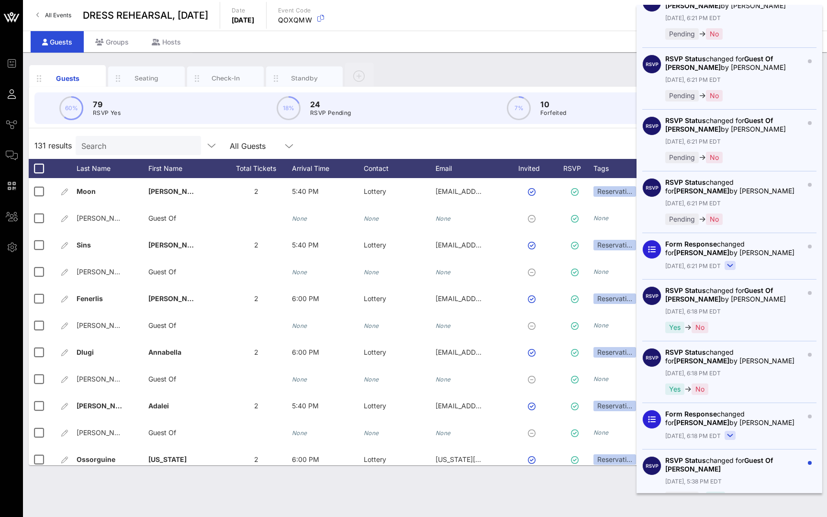
click at [600, 41] on div "Guests Groups Hosts" at bounding box center [425, 42] width 804 height 22
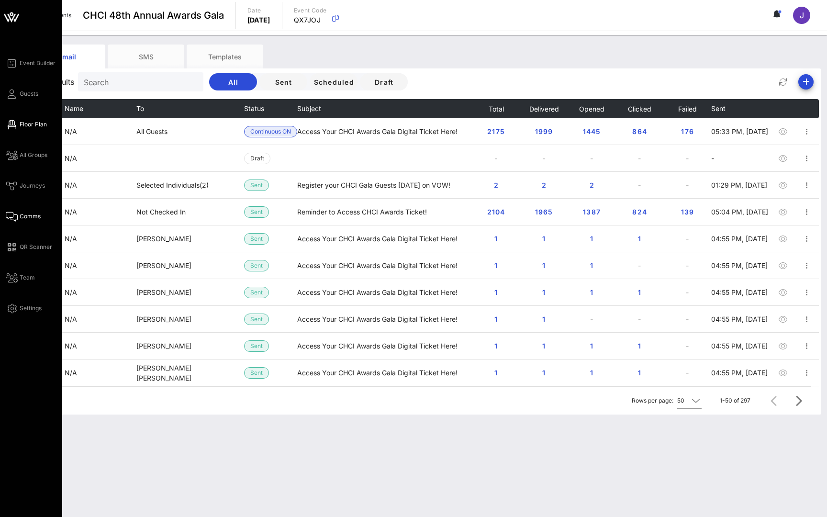
click at [20, 123] on span "Floor Plan" at bounding box center [33, 124] width 27 height 9
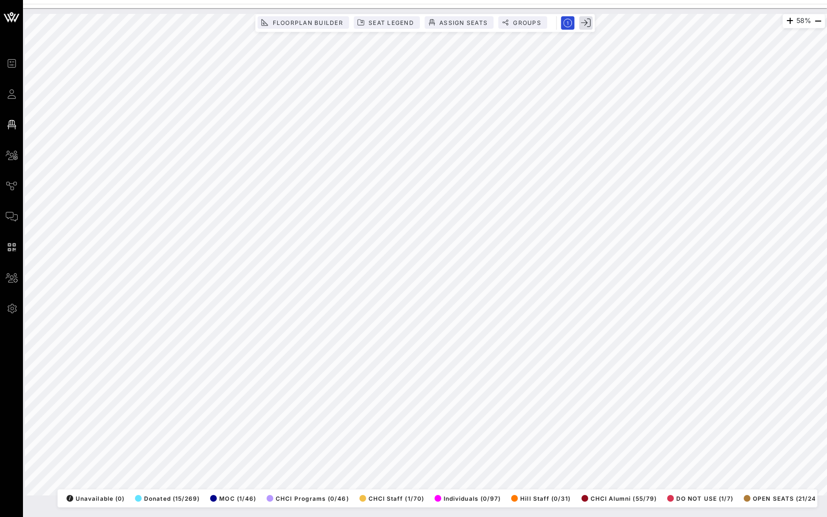
click at [587, 23] on icon "button" at bounding box center [586, 23] width 10 height 10
drag, startPoint x: 512, startPoint y: 88, endPoint x: 463, endPoint y: 19, distance: 84.5
click at [463, 19] on span "Assign Seats" at bounding box center [463, 22] width 49 height 7
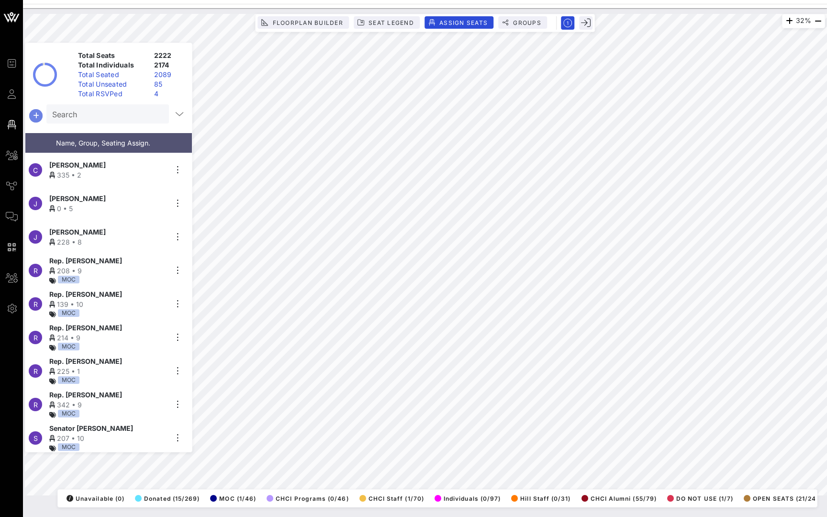
click at [34, 116] on icon "button" at bounding box center [35, 115] width 11 height 11
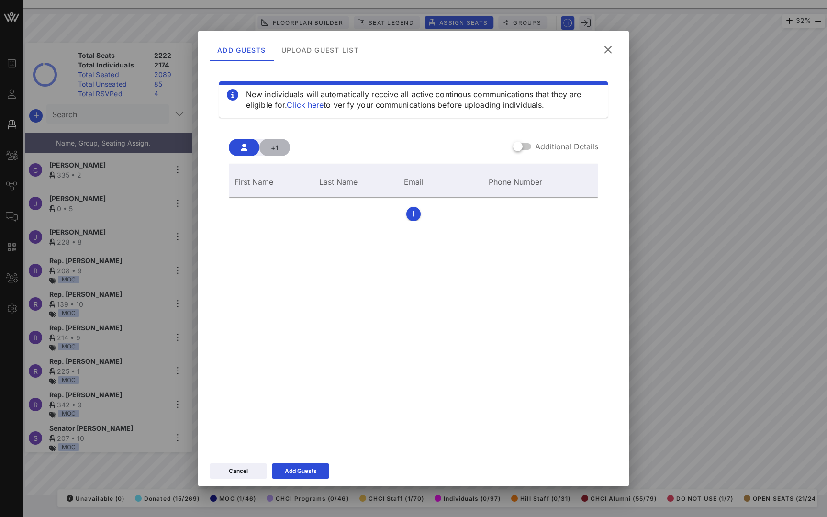
click at [280, 148] on span "+1" at bounding box center [274, 148] width 15 height 8
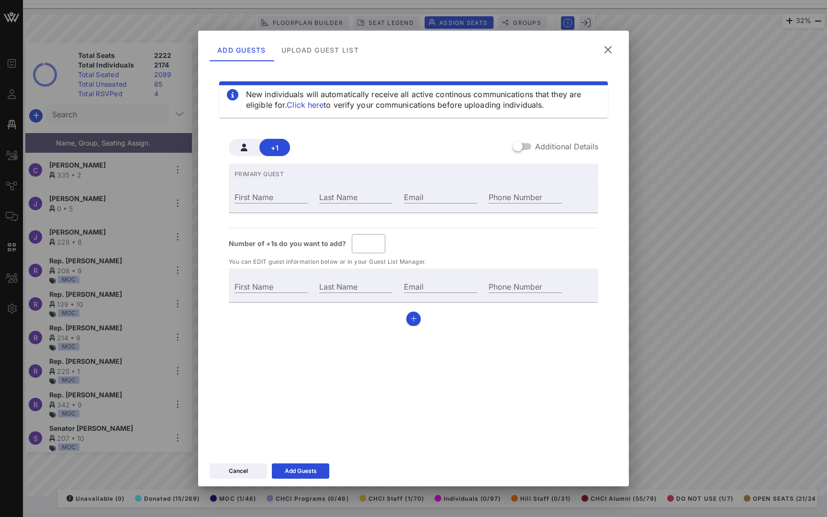
click at [609, 50] on icon at bounding box center [608, 49] width 16 height 17
